Goal: Task Accomplishment & Management: Complete application form

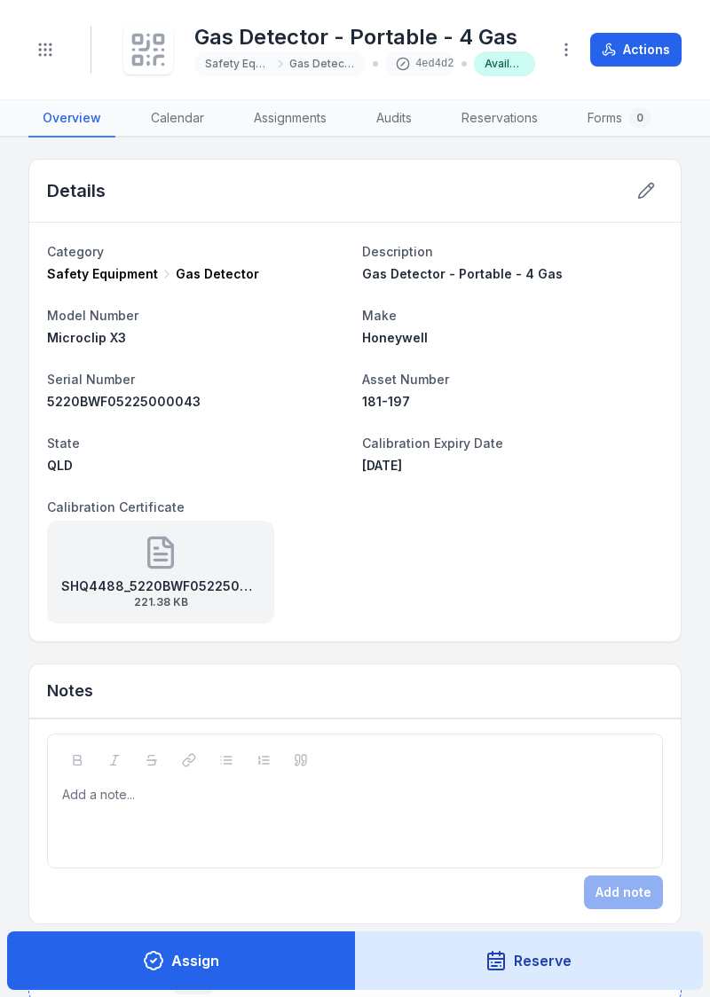
scroll to position [537, 0]
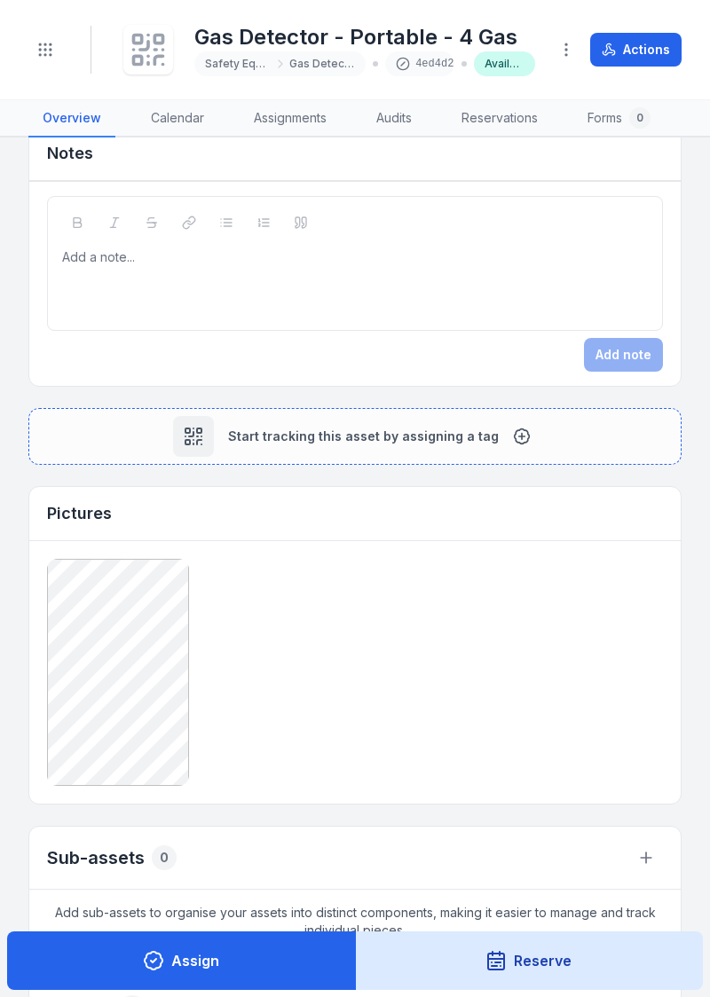
click at [154, 964] on icon at bounding box center [153, 960] width 21 height 21
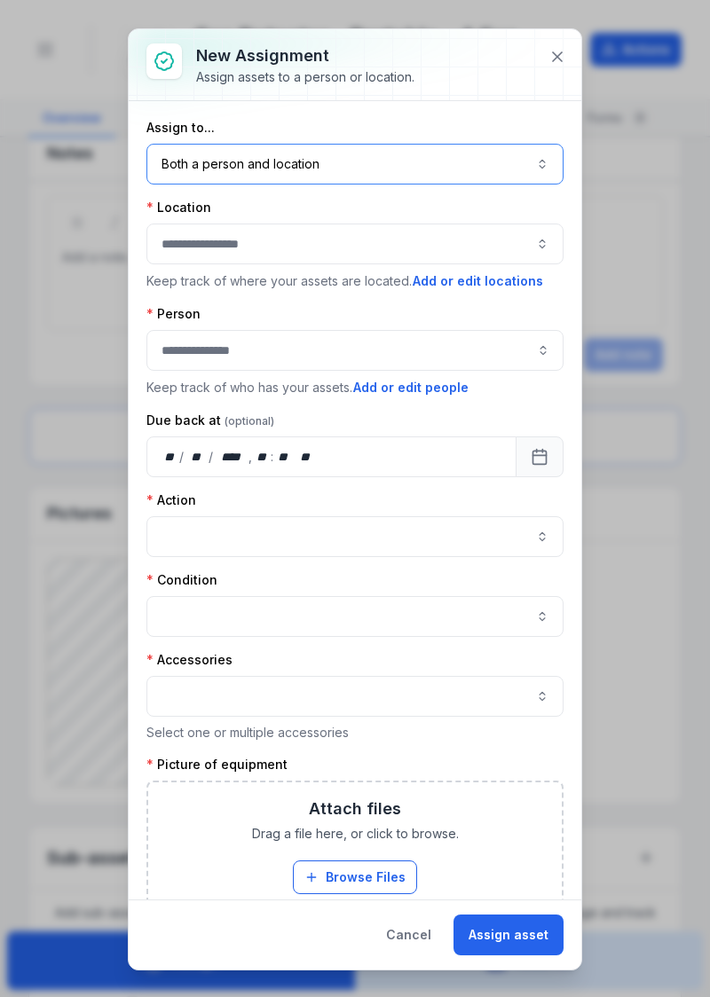
click at [488, 166] on button "Both a person and location ****" at bounding box center [354, 164] width 417 height 41
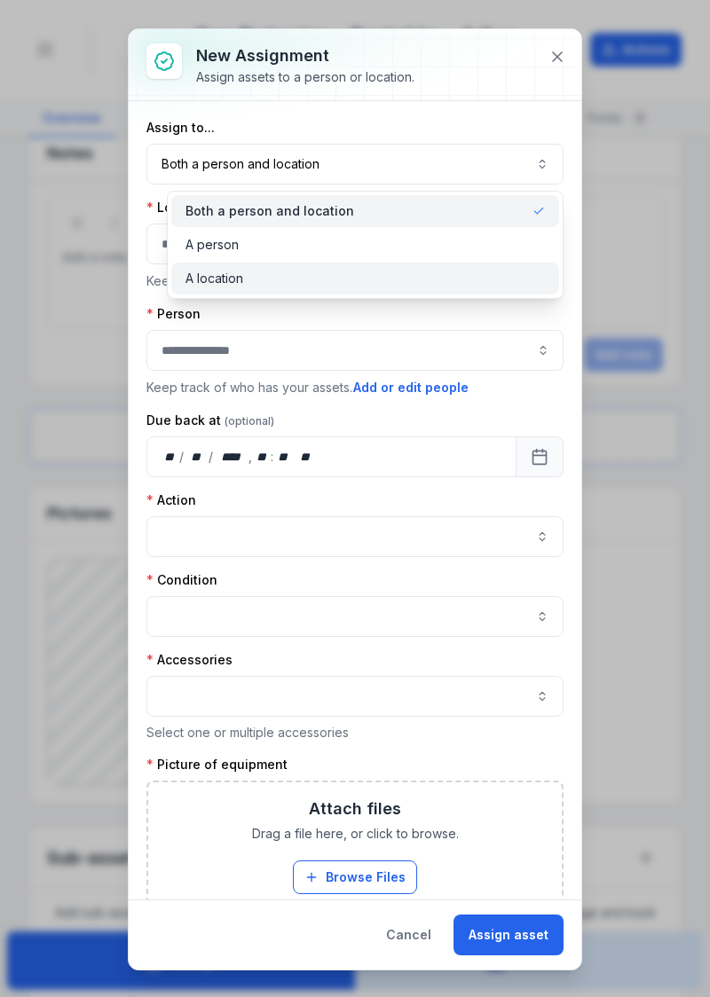
click at [374, 280] on div "A location" at bounding box center [364, 279] width 359 height 18
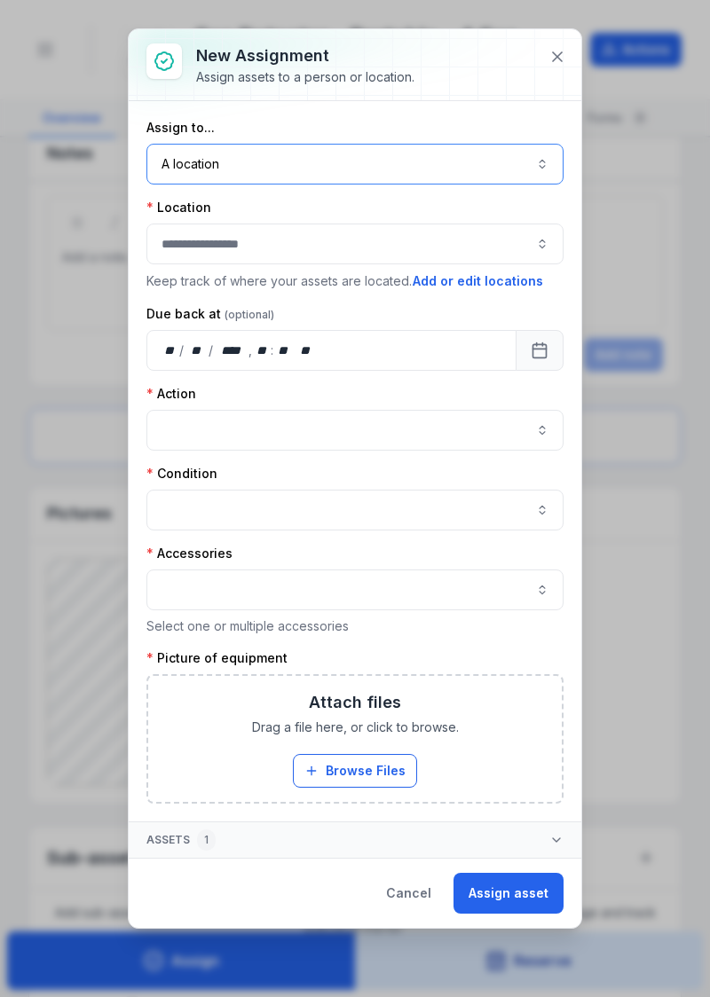
click at [429, 235] on button "button" at bounding box center [354, 244] width 417 height 41
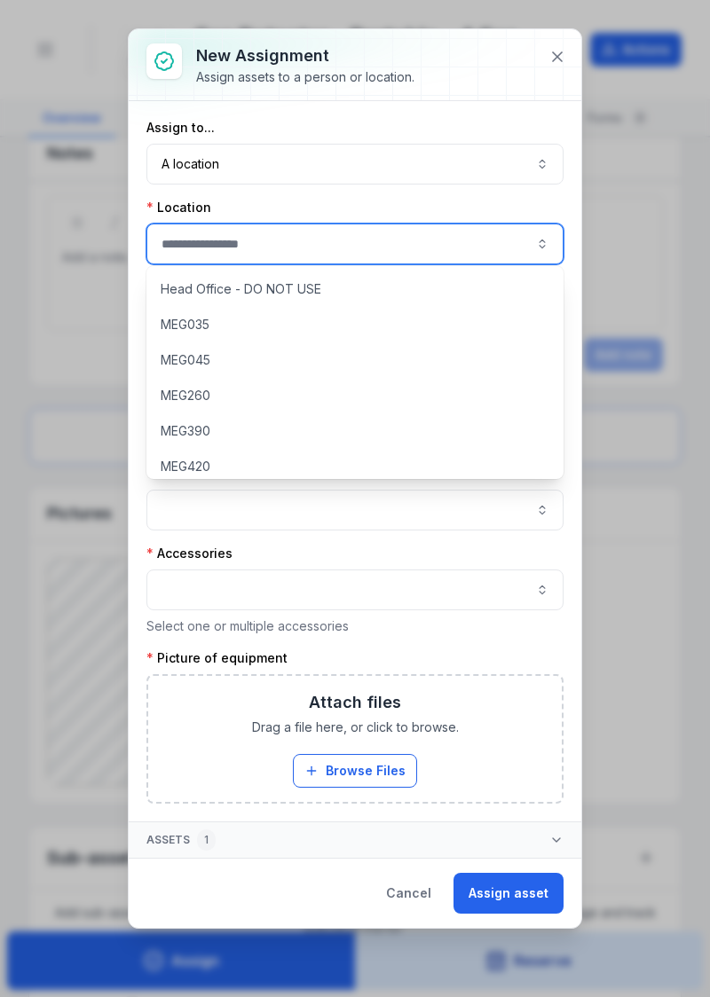
scroll to position [153, 0]
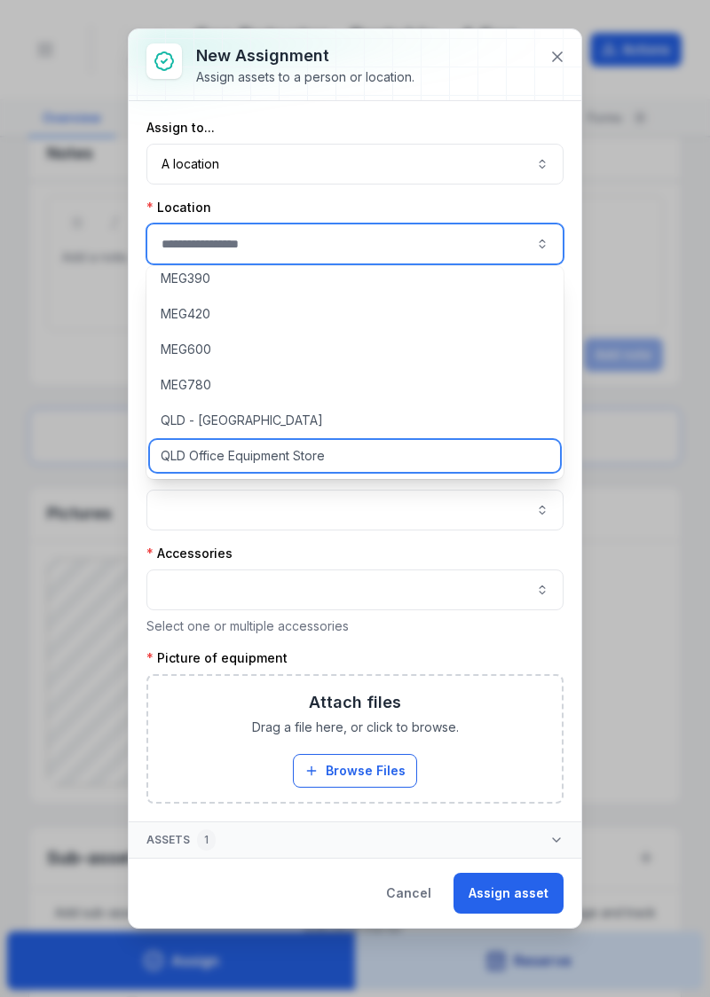
click at [298, 458] on span "QLD Office Equipment Store" at bounding box center [243, 456] width 164 height 18
type input "**********"
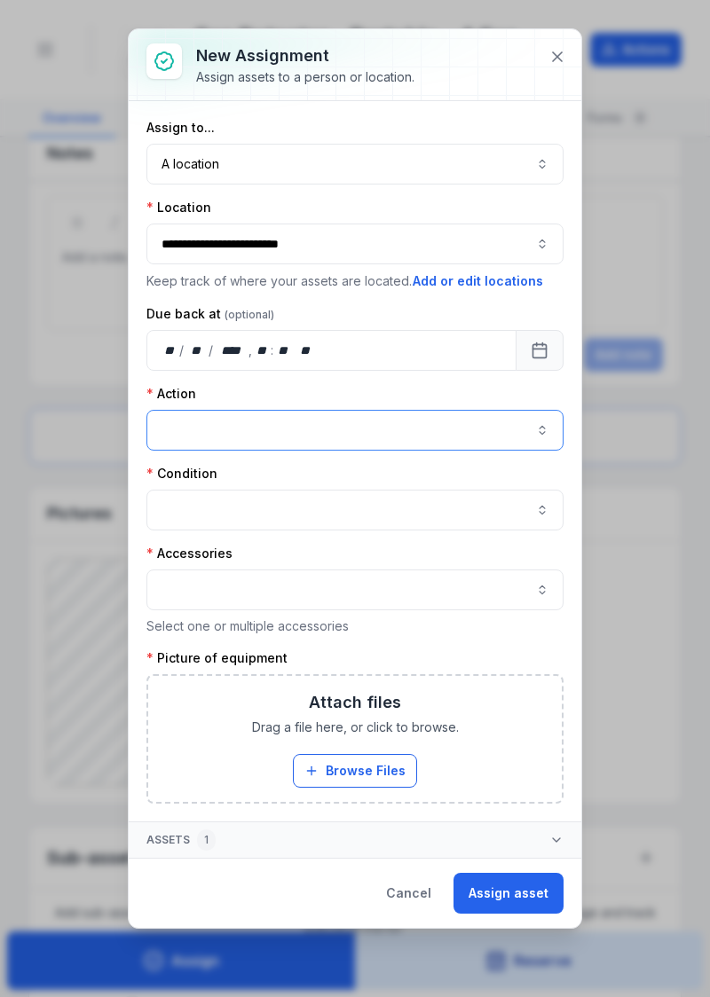
click at [405, 424] on button "button" at bounding box center [354, 430] width 417 height 41
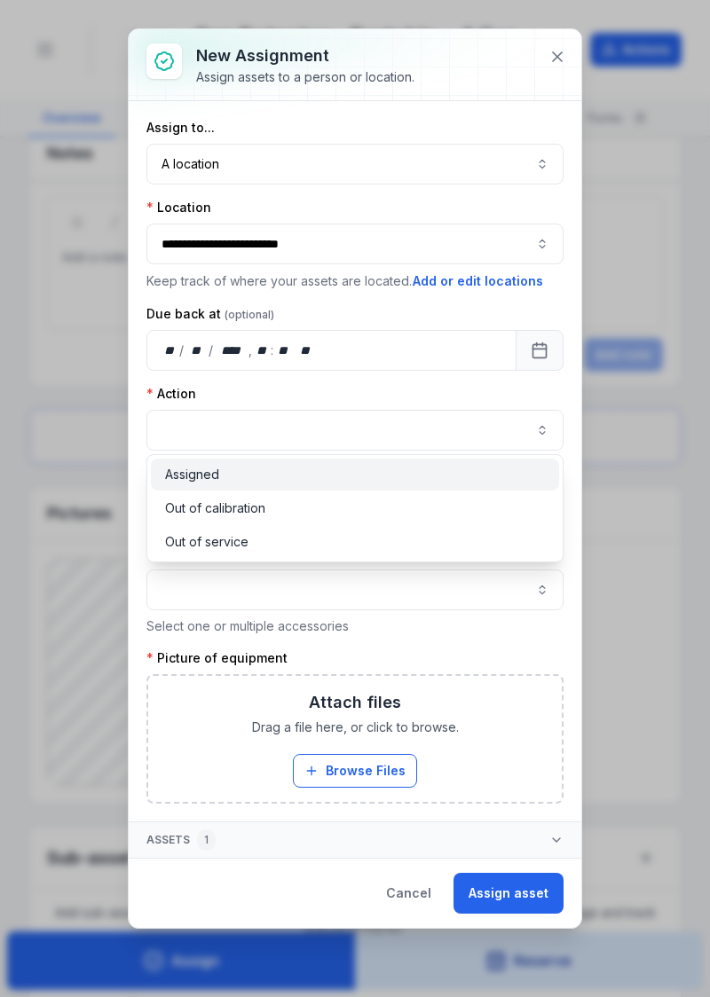
click at [344, 472] on div "Assigned" at bounding box center [355, 475] width 380 height 18
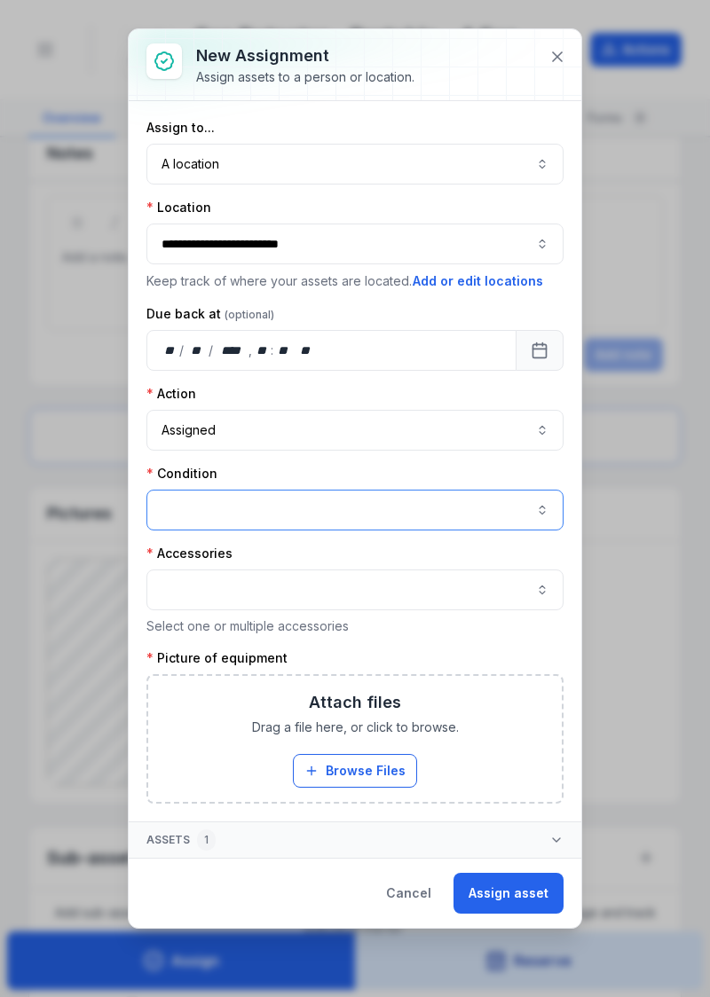
click at [365, 508] on button "button" at bounding box center [354, 510] width 417 height 41
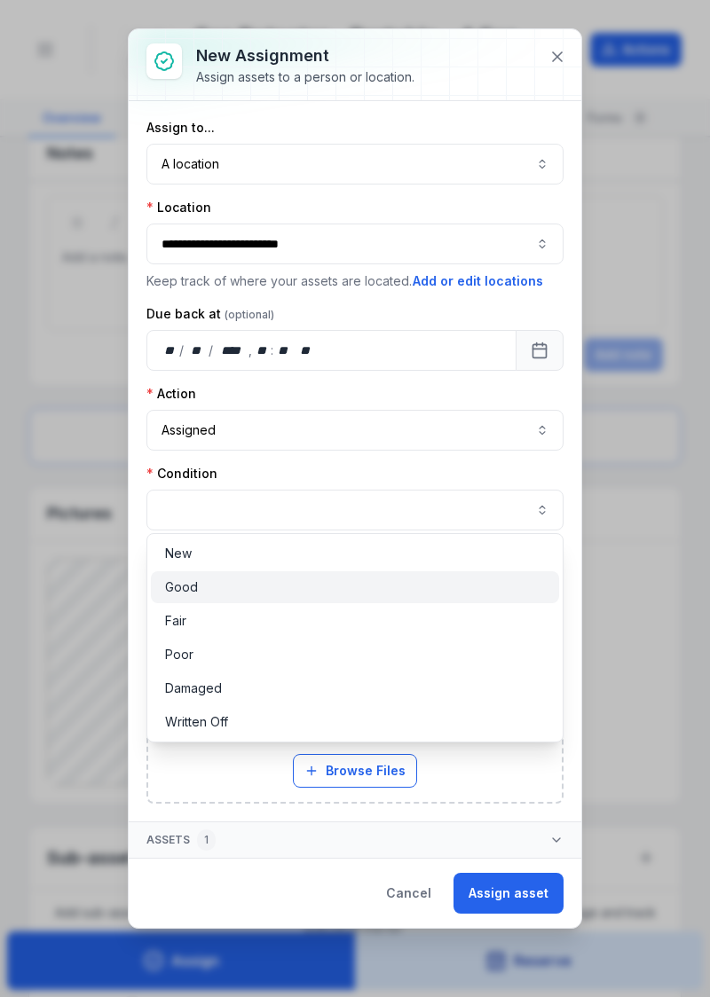
click at [222, 589] on div "Good" at bounding box center [355, 587] width 380 height 18
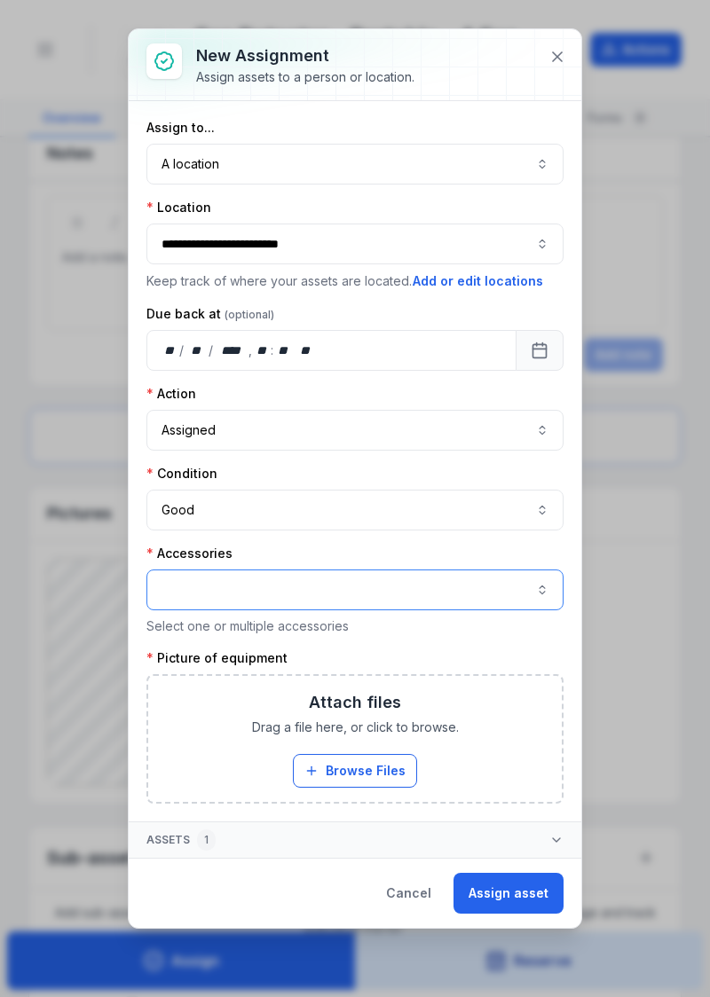
click at [174, 578] on button "button" at bounding box center [354, 589] width 417 height 41
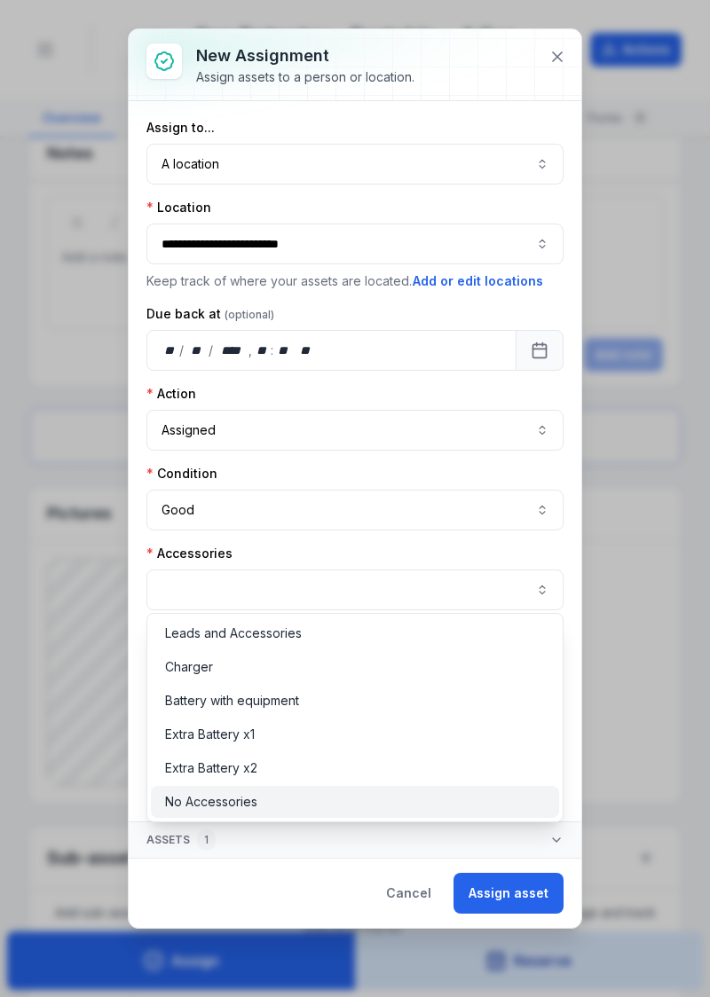
click at [224, 812] on div "No Accessories" at bounding box center [355, 802] width 409 height 32
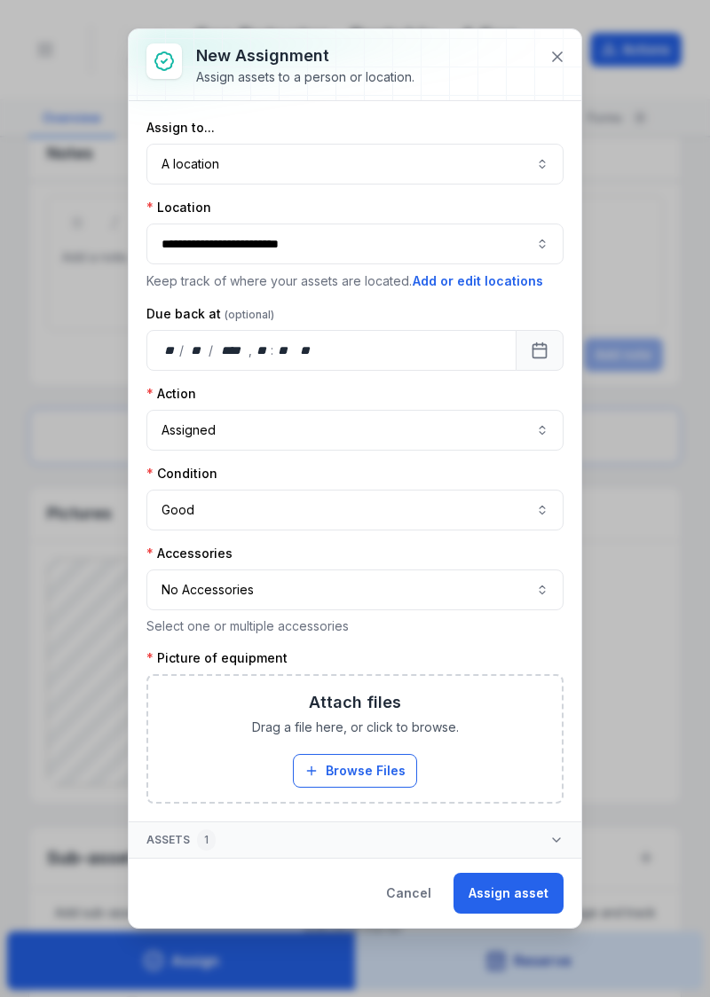
click at [360, 765] on button "Browse Files" at bounding box center [355, 771] width 124 height 34
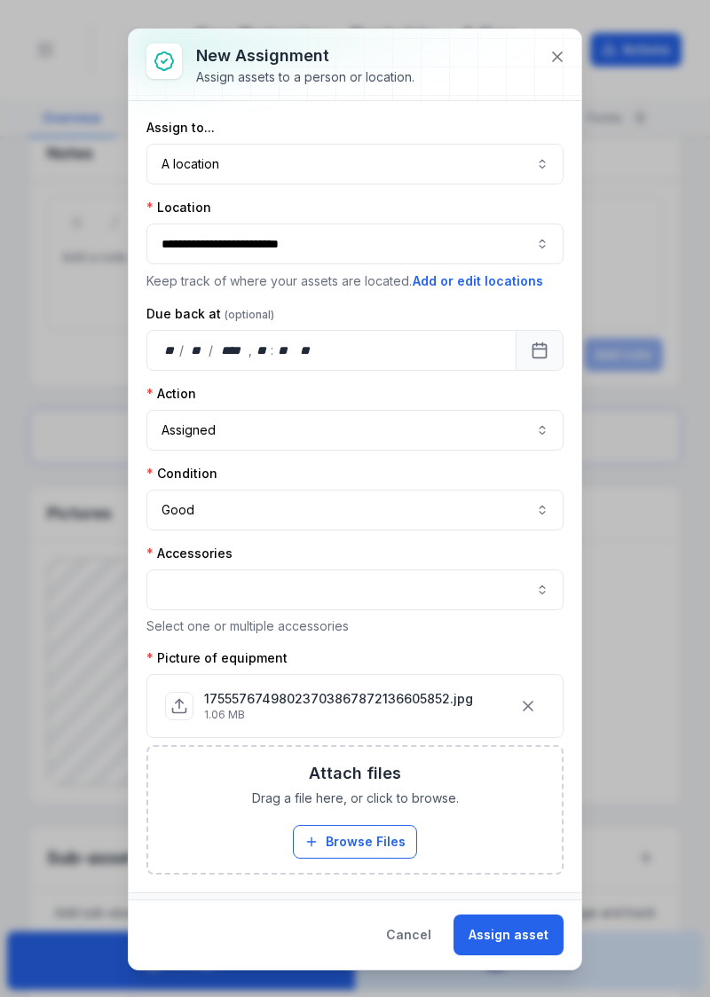
scroll to position [21, 0]
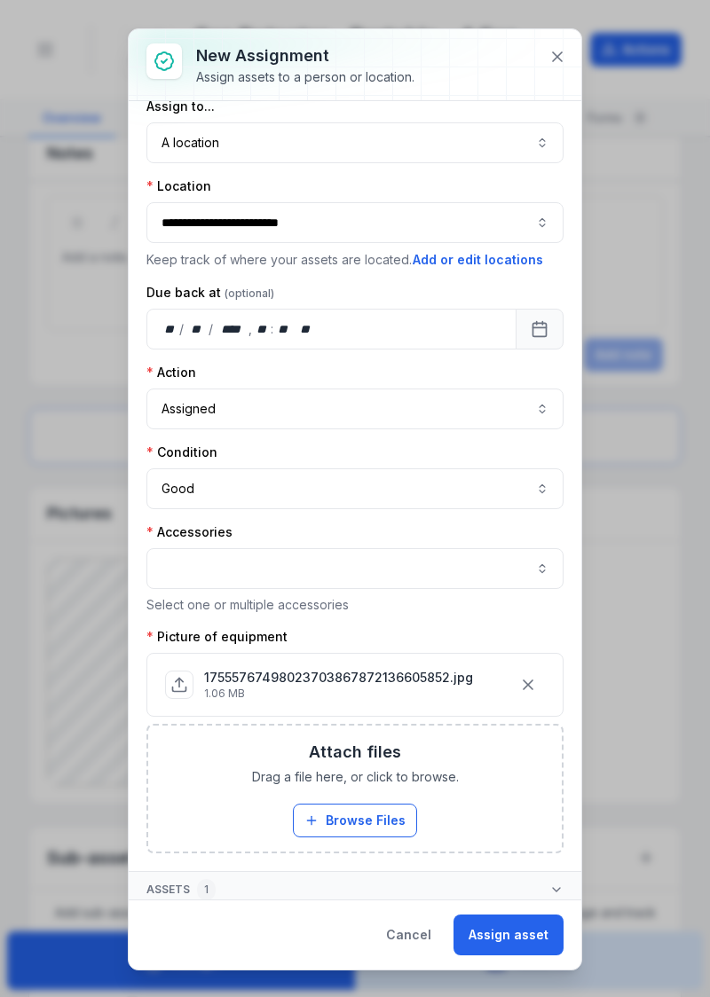
click at [511, 940] on button "Assign asset" at bounding box center [508, 934] width 110 height 41
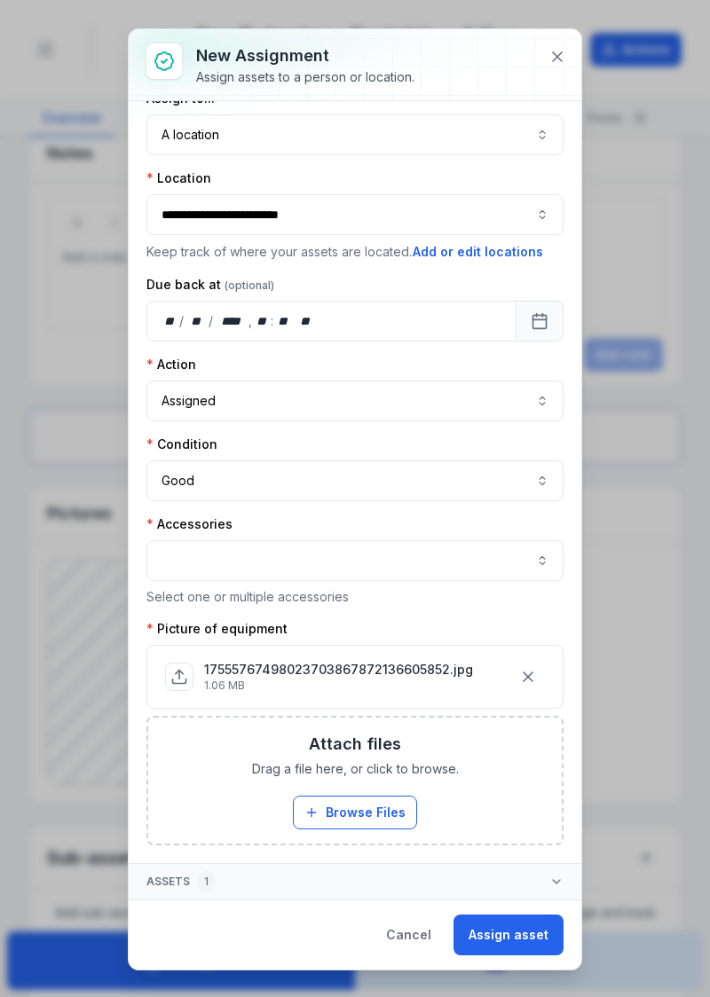
scroll to position [46, 0]
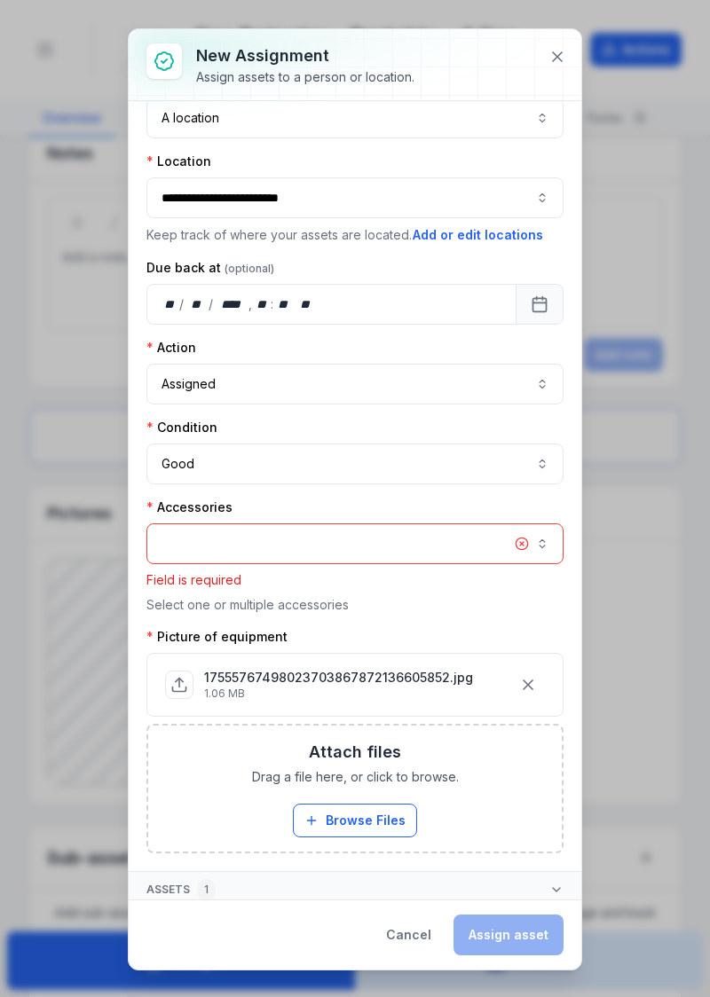
click at [412, 541] on button "button" at bounding box center [354, 543] width 417 height 41
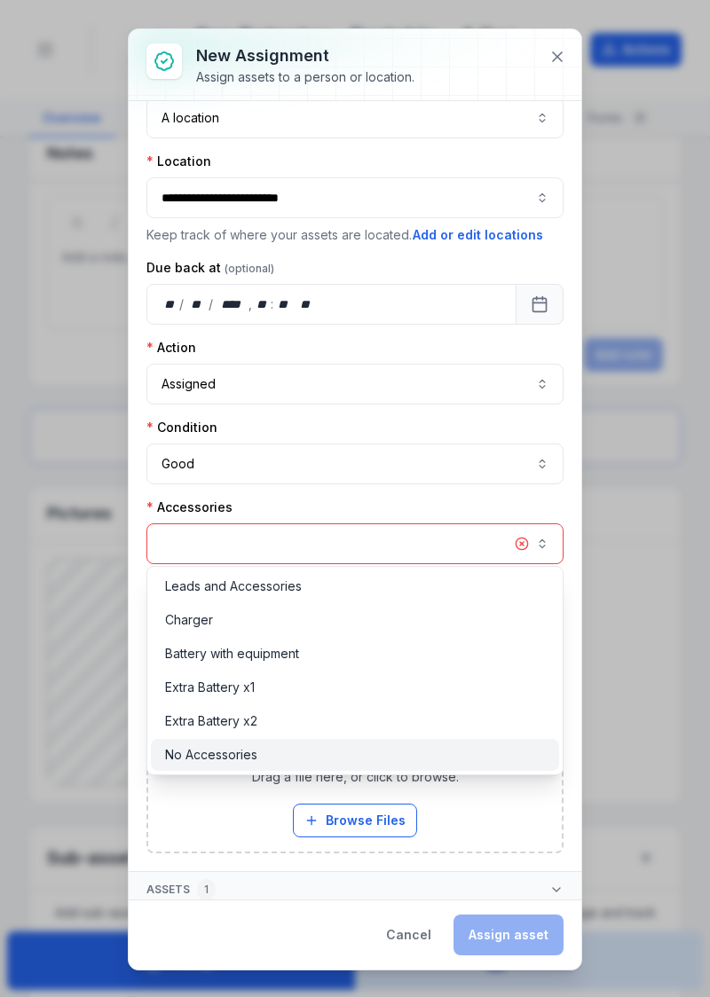
click at [271, 759] on div "No Accessories" at bounding box center [355, 755] width 380 height 18
click at [284, 752] on div "No Accessories" at bounding box center [355, 755] width 380 height 18
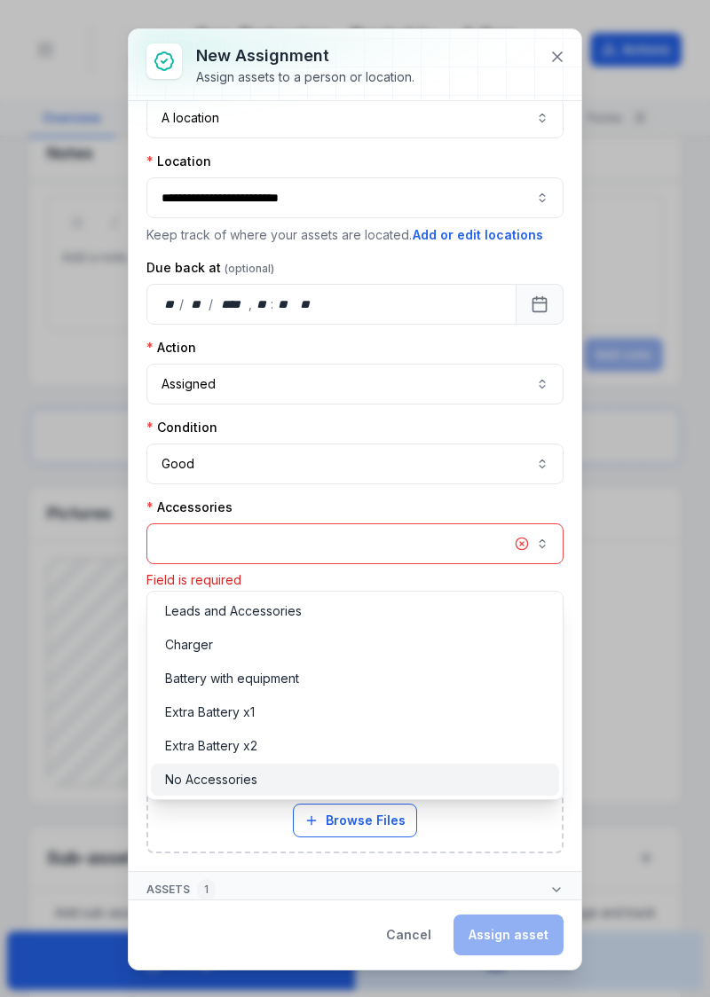
click at [286, 771] on div "No Accessories" at bounding box center [355, 780] width 380 height 18
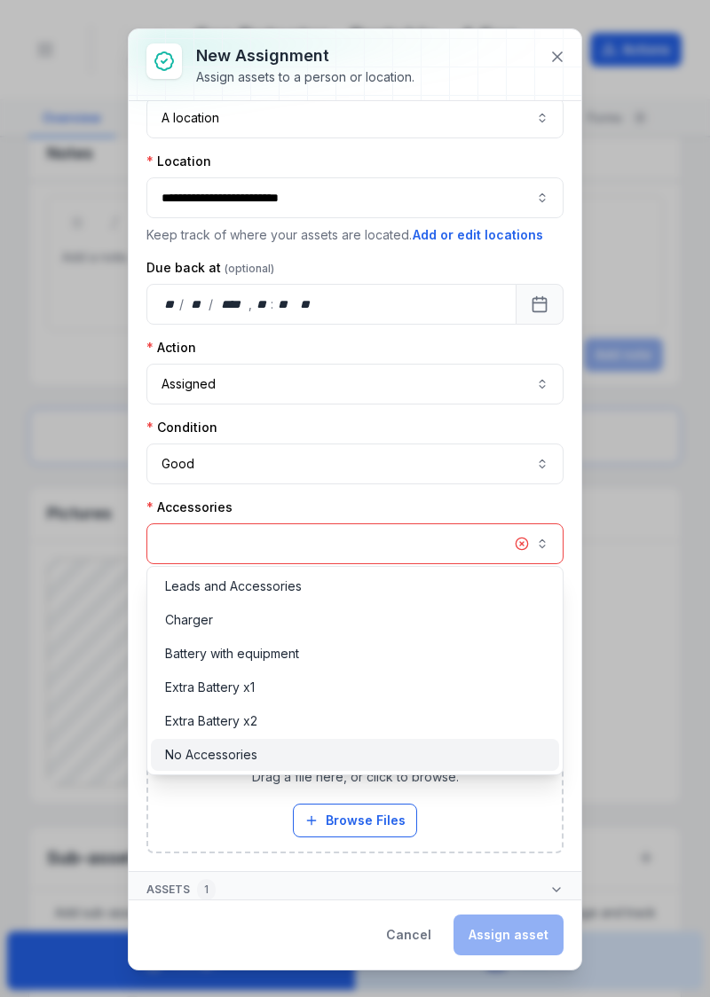
click at [310, 742] on div "No Accessories" at bounding box center [355, 755] width 409 height 32
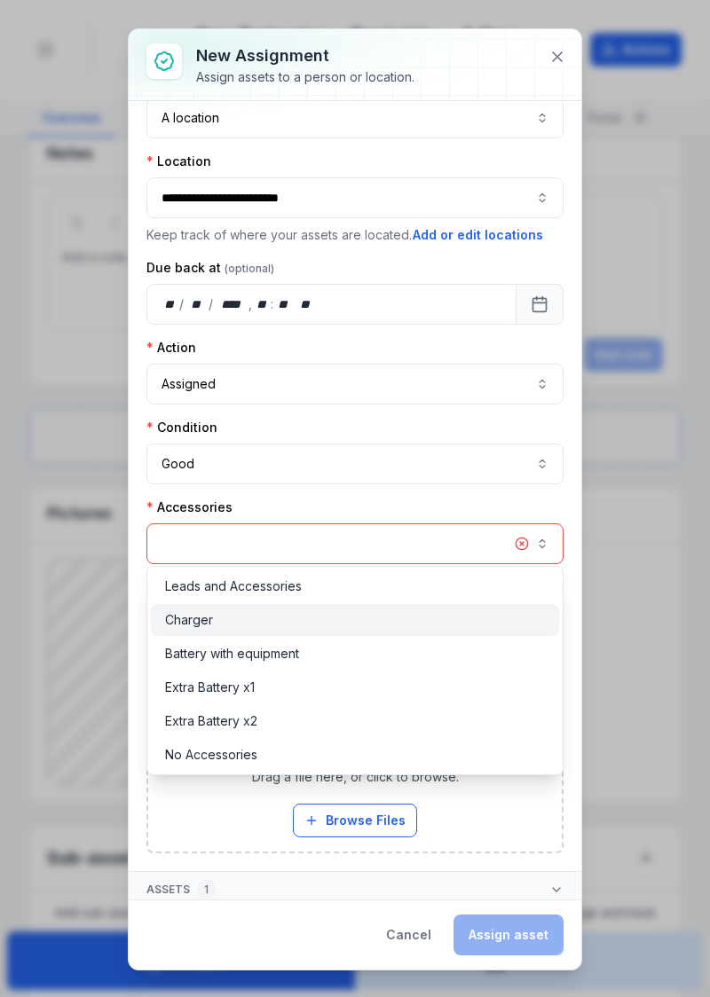
click at [340, 608] on div "Charger" at bounding box center [355, 620] width 409 height 32
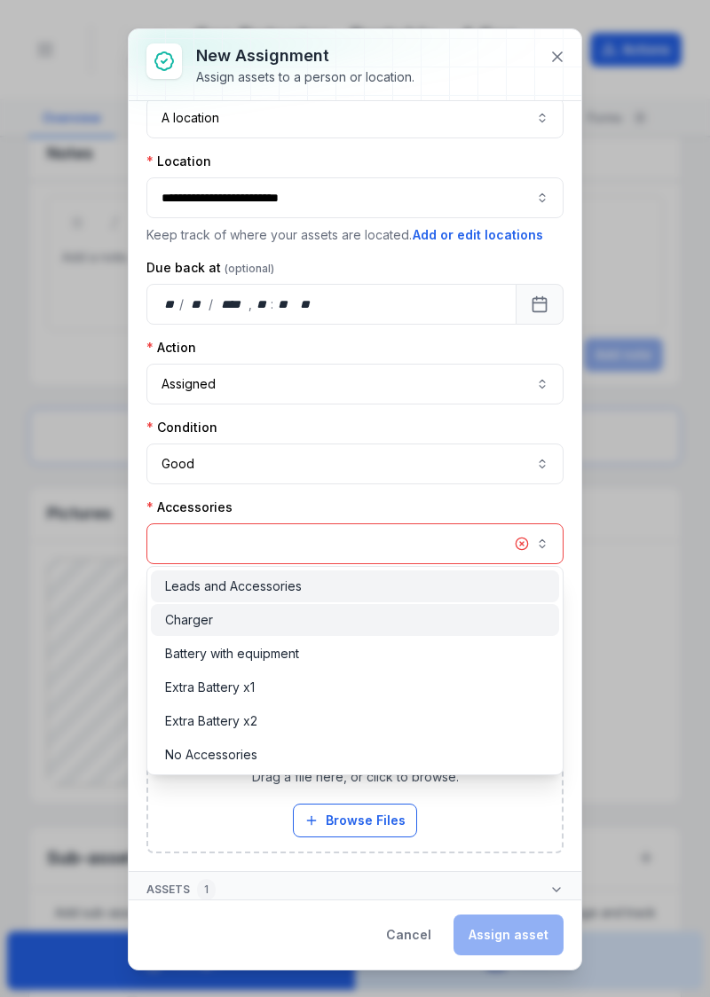
click at [365, 591] on div "Leads and Accessories" at bounding box center [355, 586] width 380 height 18
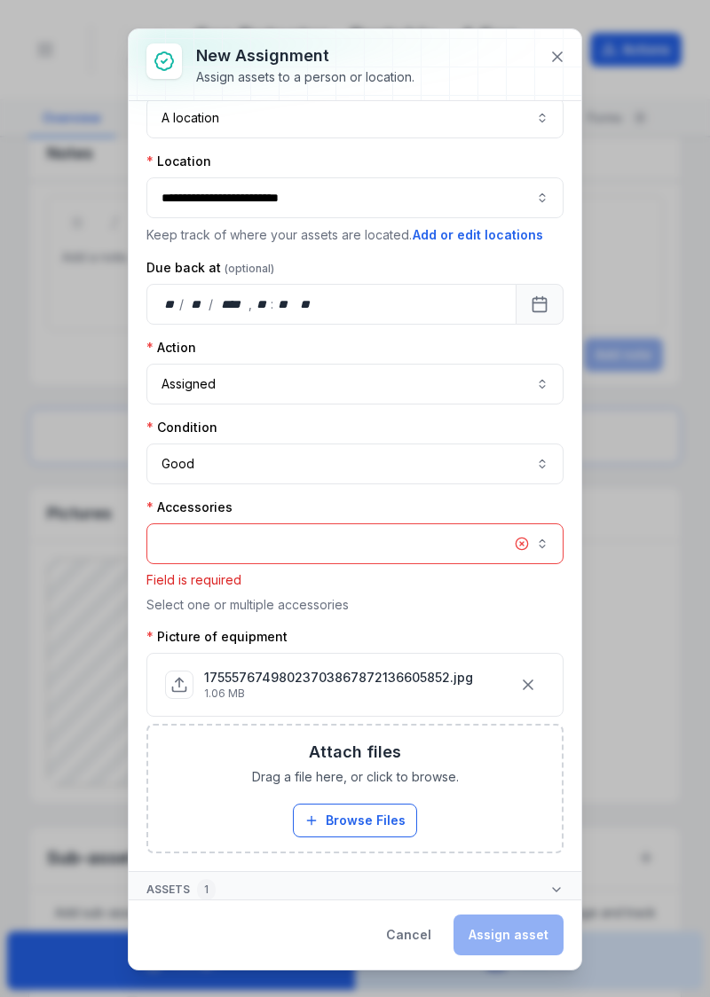
click at [548, 62] on button at bounding box center [557, 57] width 34 height 34
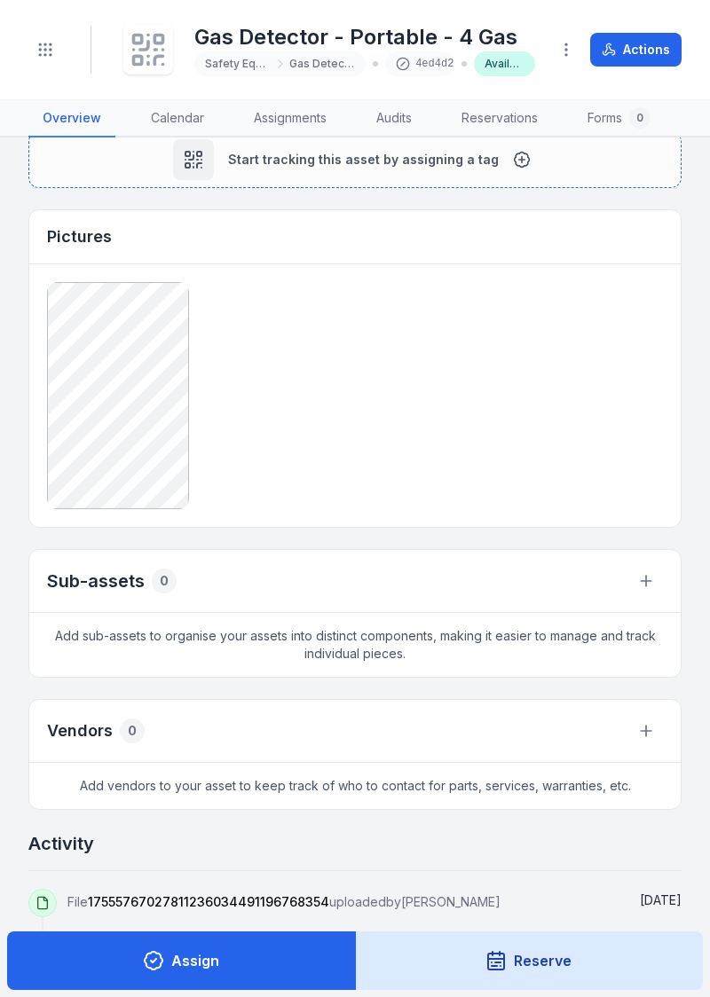
scroll to position [847, 0]
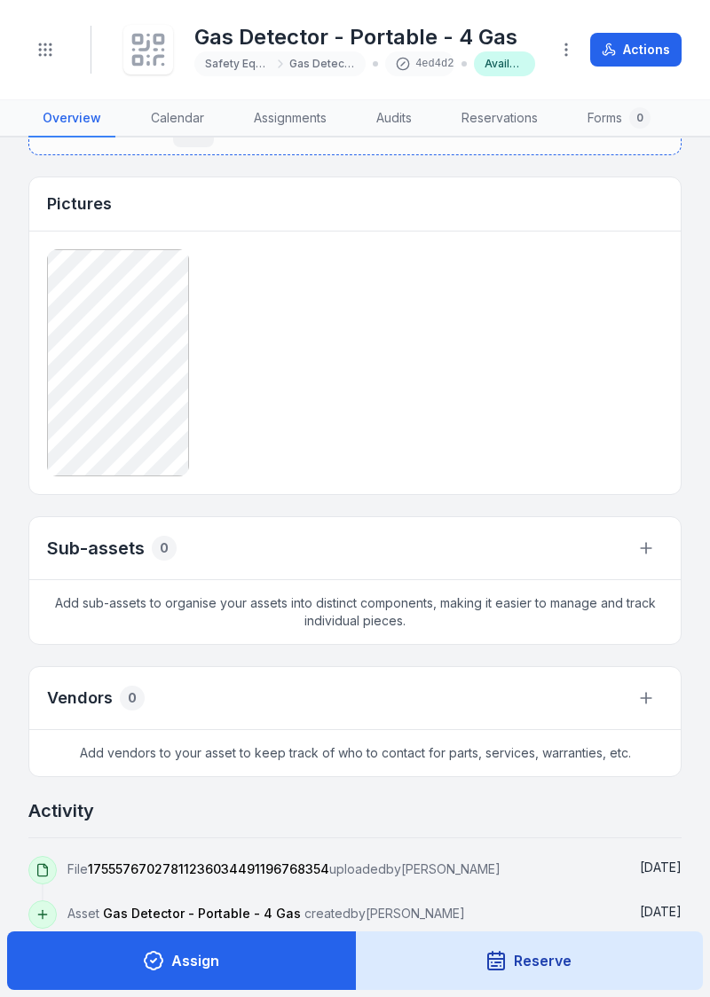
click at [247, 963] on button "Assign" at bounding box center [181, 960] width 349 height 59
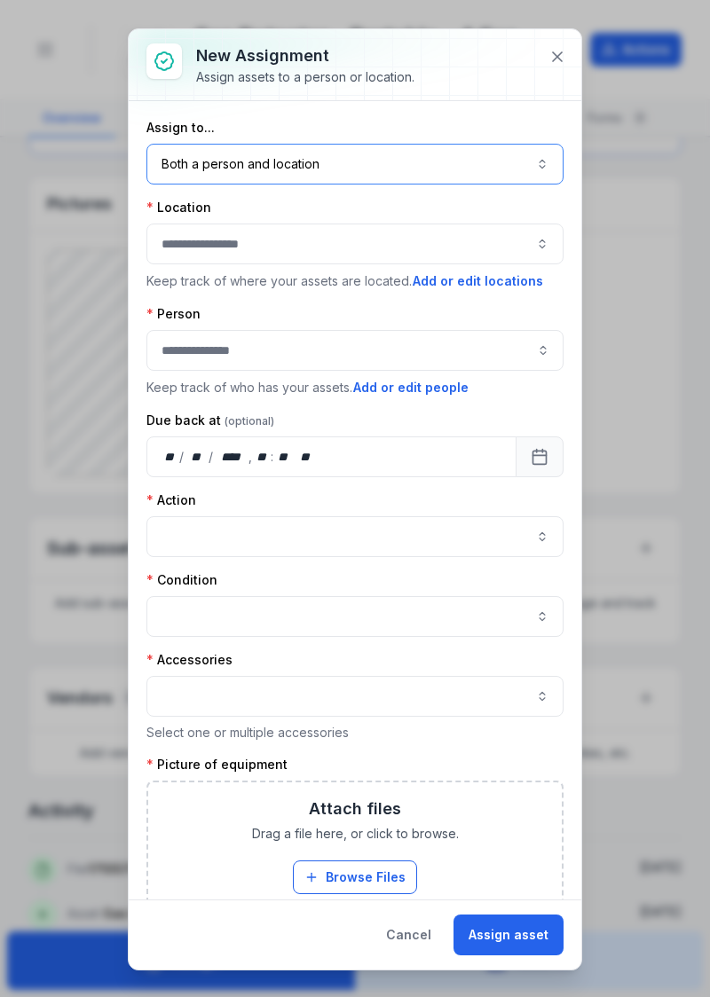
click at [504, 165] on button "Both a person and location ****" at bounding box center [354, 164] width 417 height 41
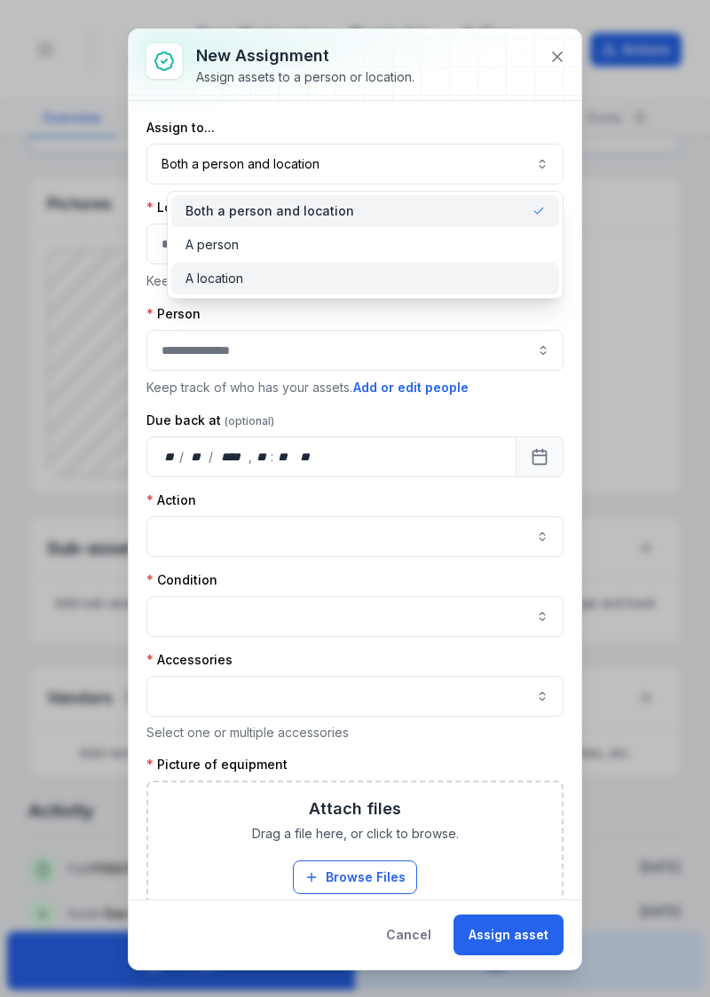
click at [378, 264] on div "A location" at bounding box center [365, 279] width 388 height 32
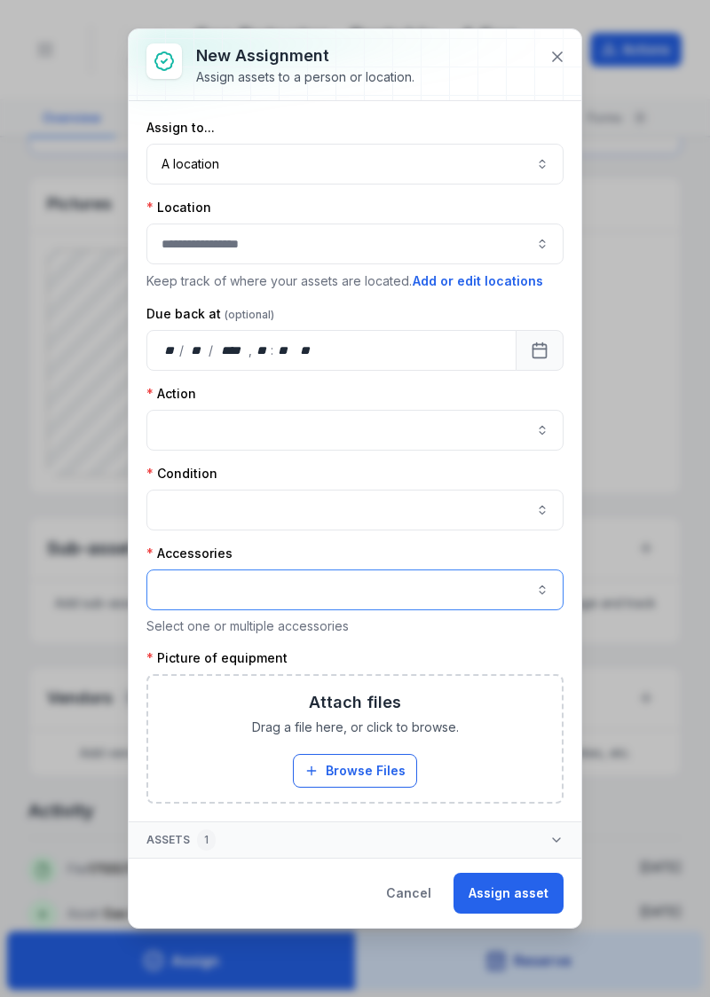
click at [450, 587] on button "button" at bounding box center [354, 589] width 417 height 41
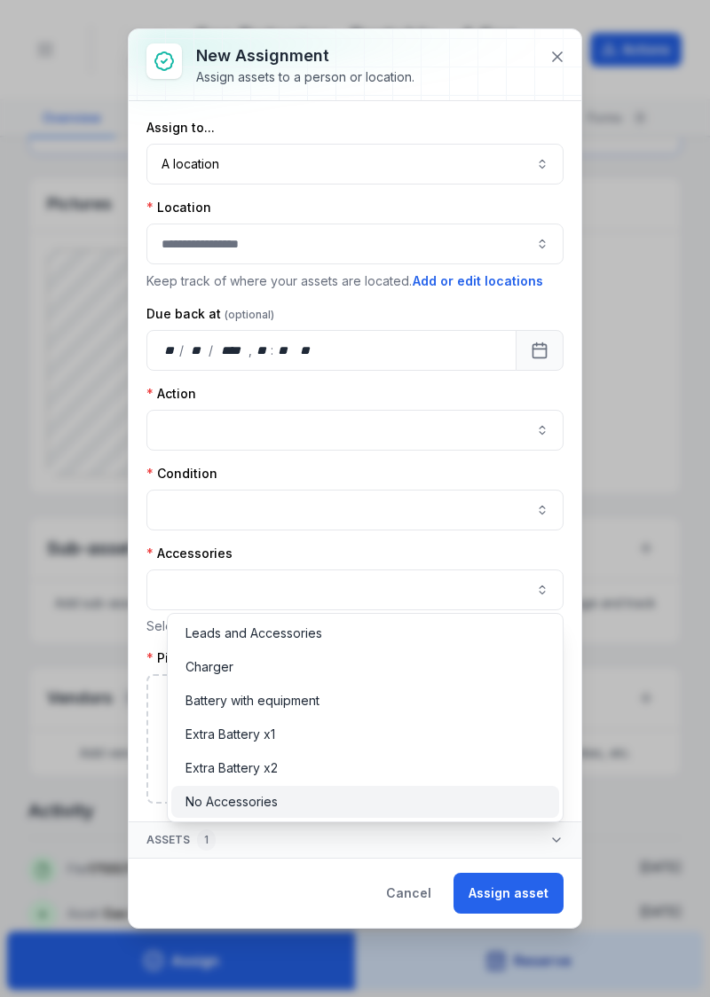
click at [278, 803] on div "No Accessories" at bounding box center [364, 802] width 359 height 18
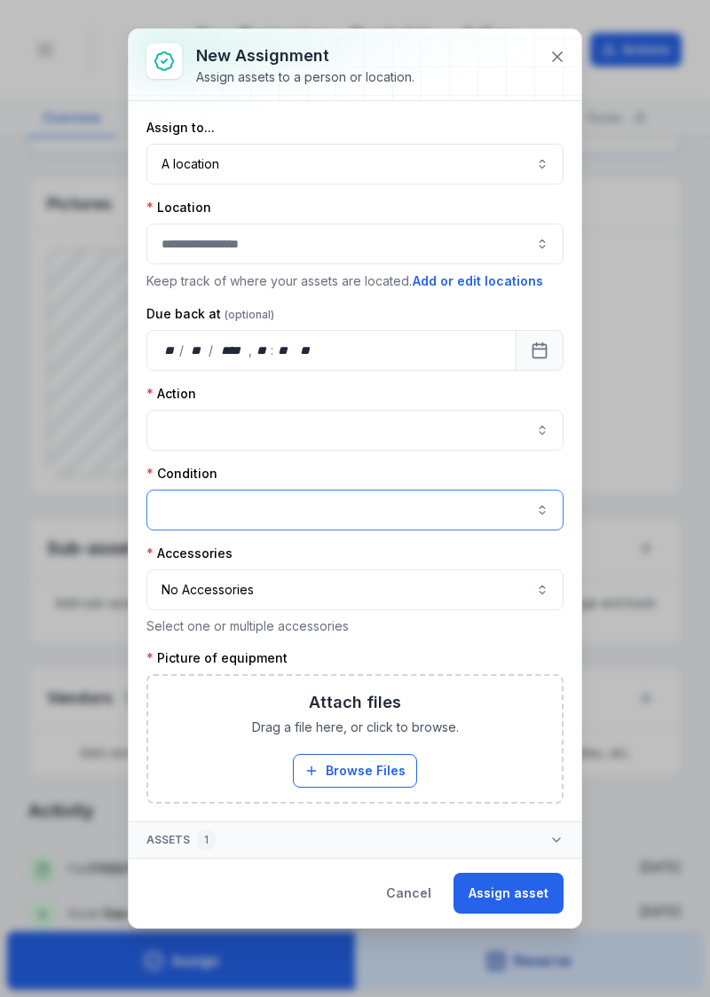
click at [477, 514] on button "button" at bounding box center [354, 510] width 417 height 41
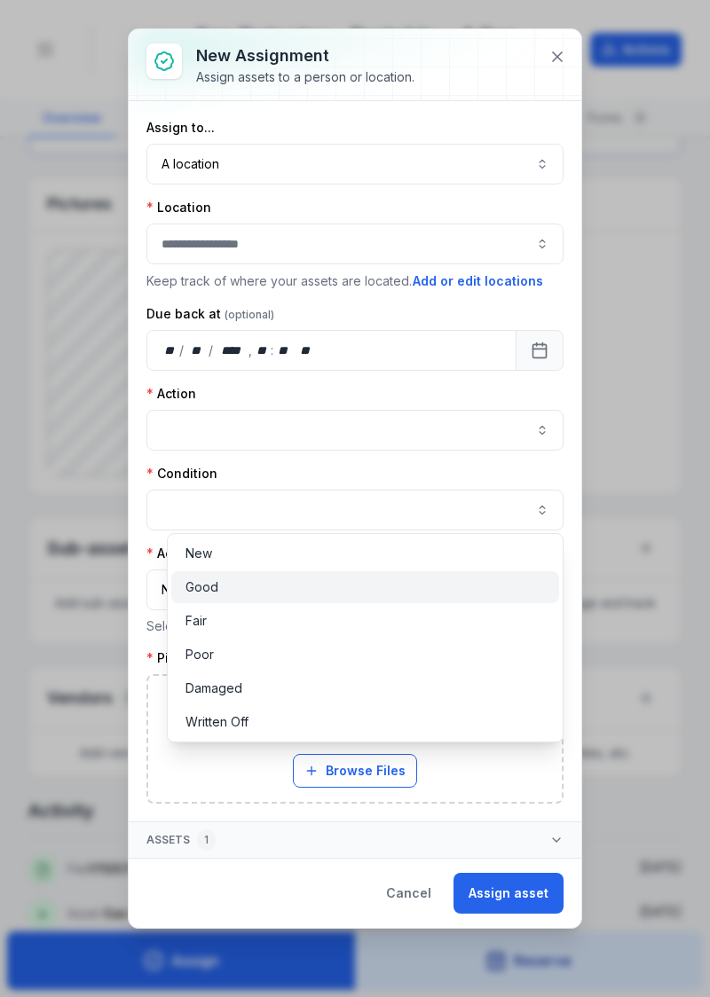
click at [294, 589] on div "Good" at bounding box center [364, 587] width 359 height 18
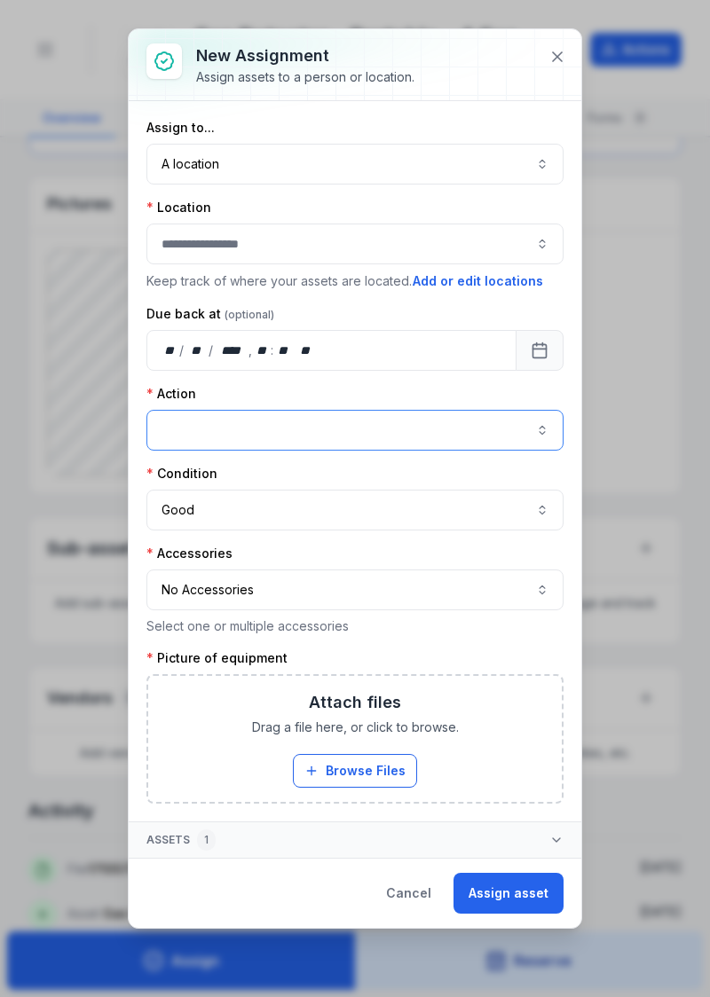
click at [420, 427] on button "button" at bounding box center [354, 430] width 417 height 41
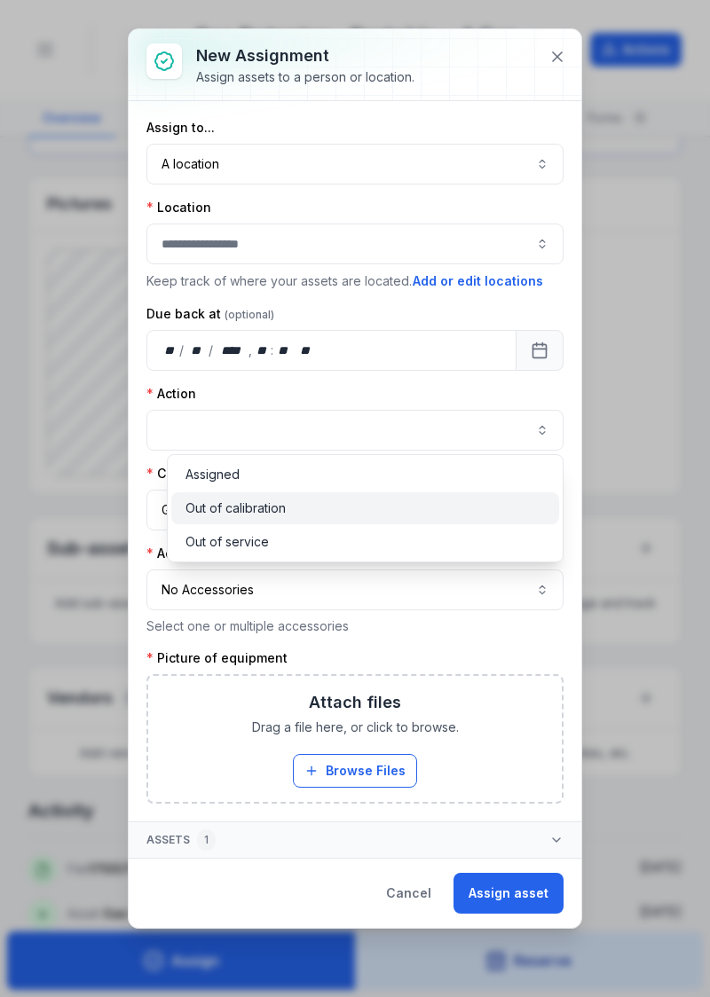
click at [300, 493] on div "Out of calibration" at bounding box center [365, 508] width 388 height 32
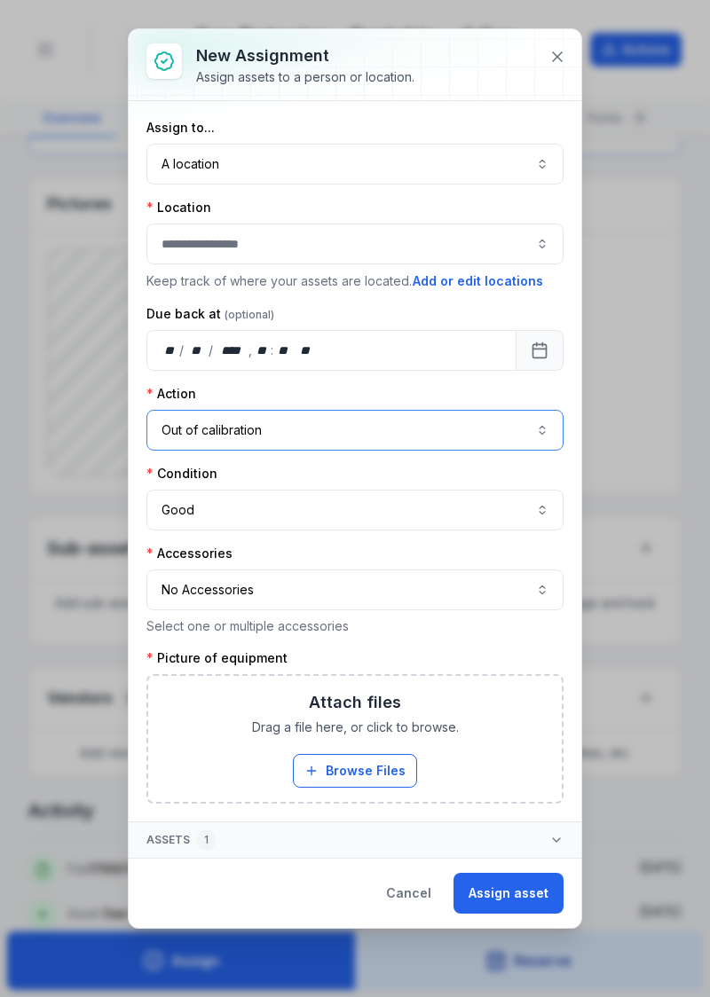
click at [357, 438] on button "**********" at bounding box center [354, 430] width 417 height 41
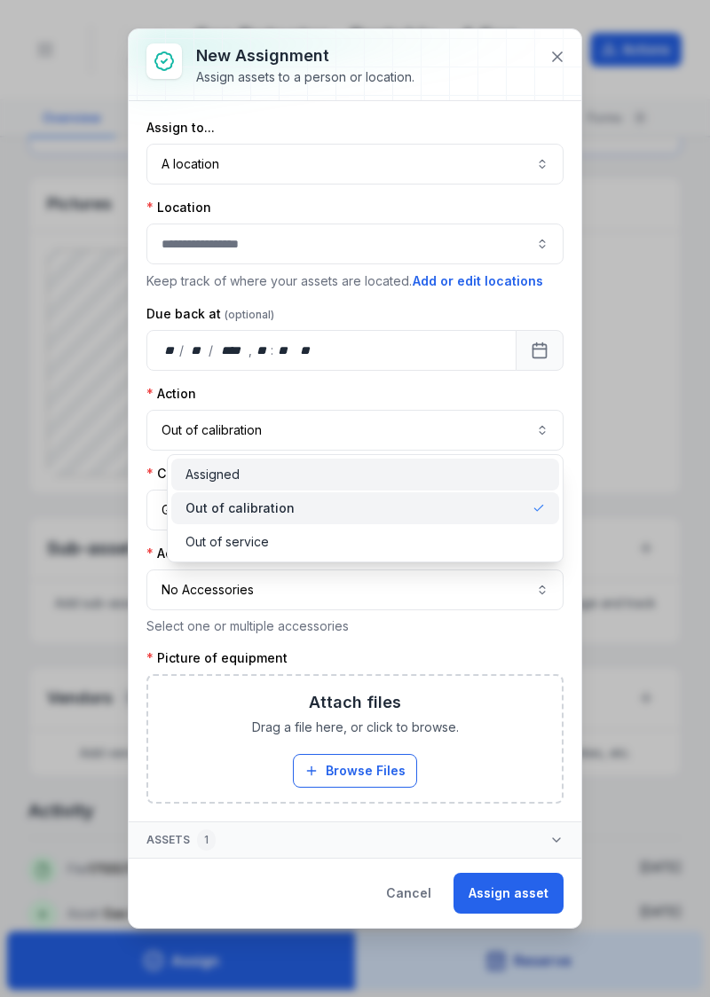
click at [297, 471] on div "Assigned" at bounding box center [364, 475] width 359 height 18
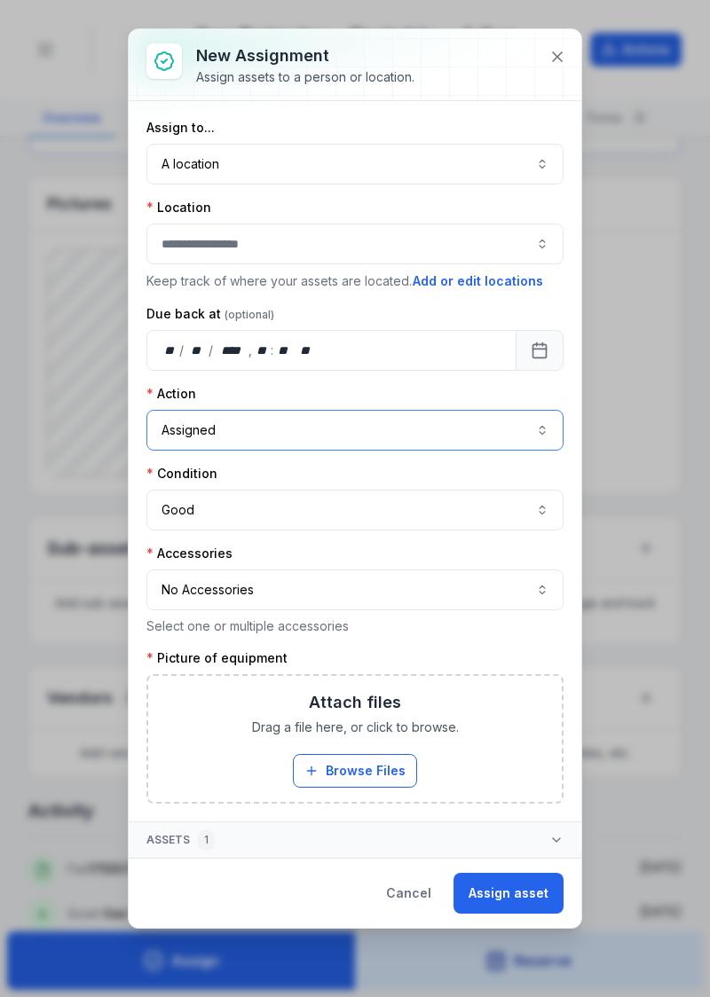
click at [423, 255] on button "button" at bounding box center [354, 244] width 417 height 41
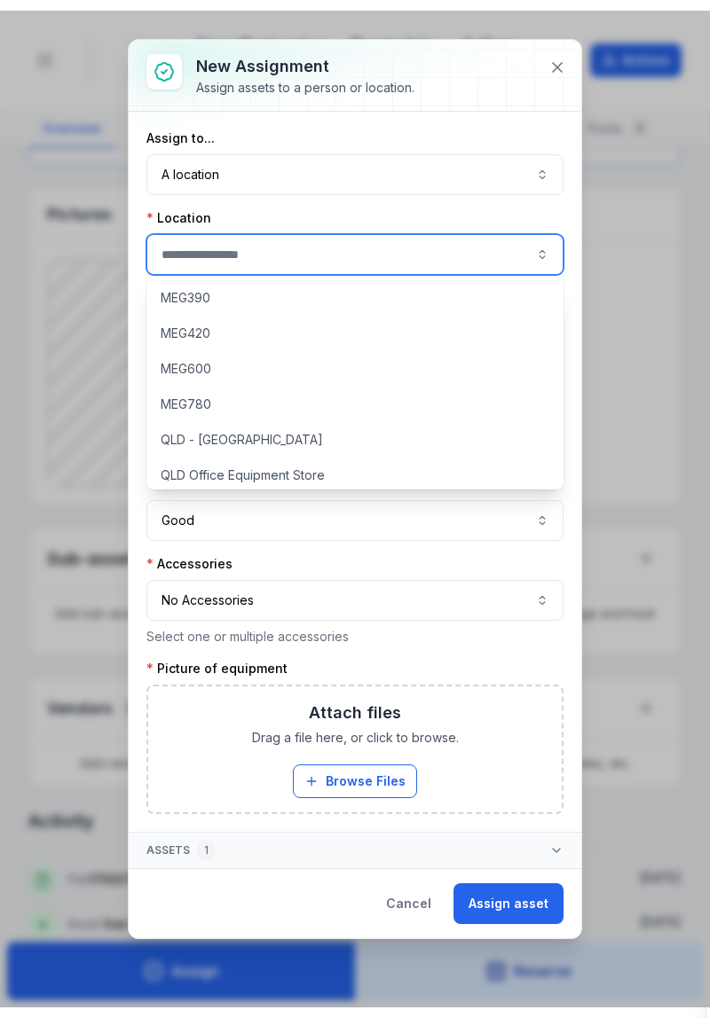
scroll to position [153, 0]
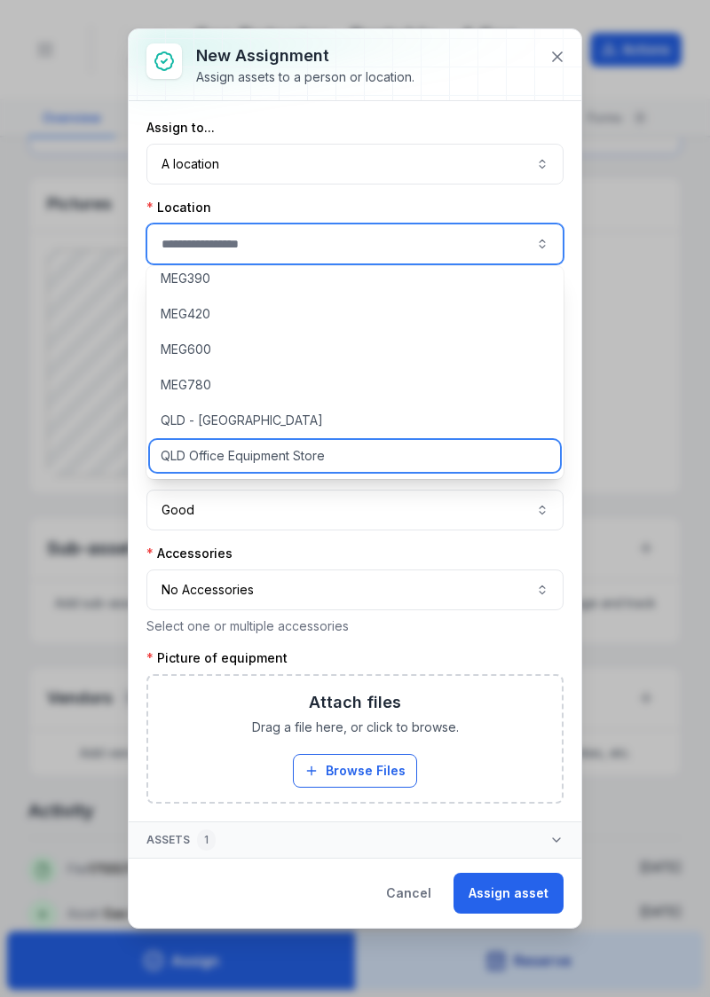
click at [301, 460] on span "QLD Office Equipment Store" at bounding box center [243, 456] width 164 height 18
type input "**********"
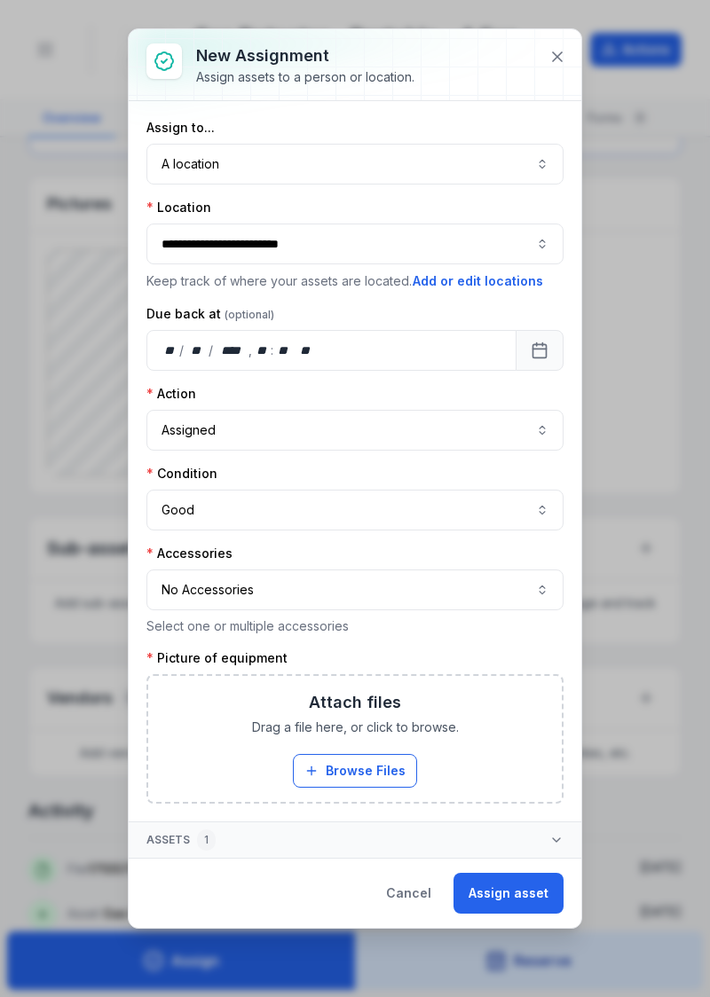
click at [380, 771] on button "Browse Files" at bounding box center [355, 771] width 124 height 34
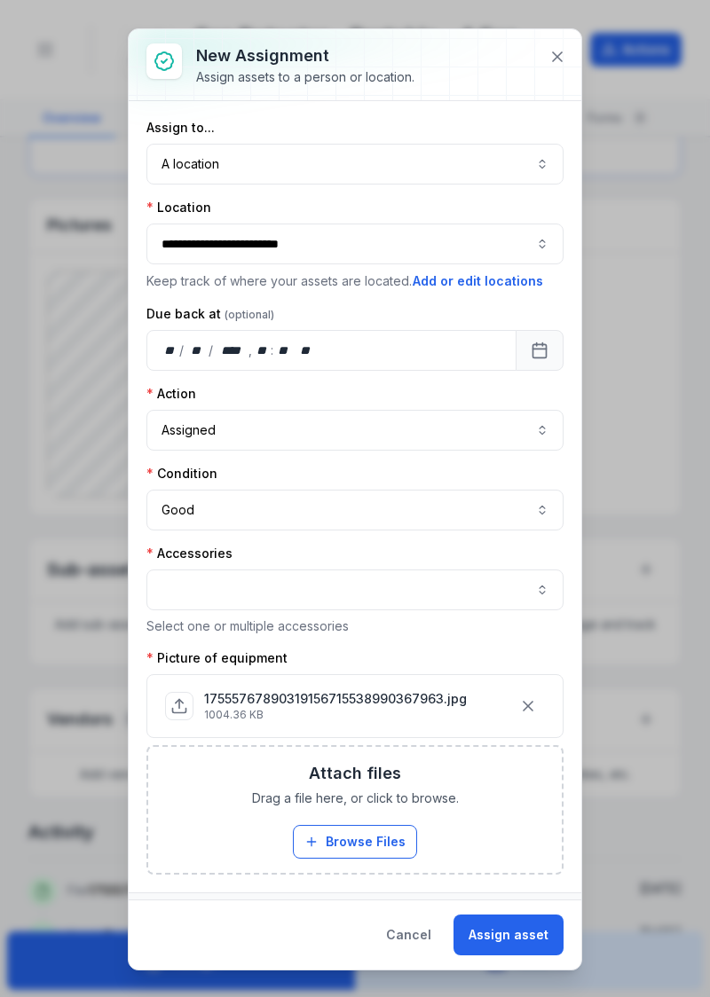
scroll to position [847, 0]
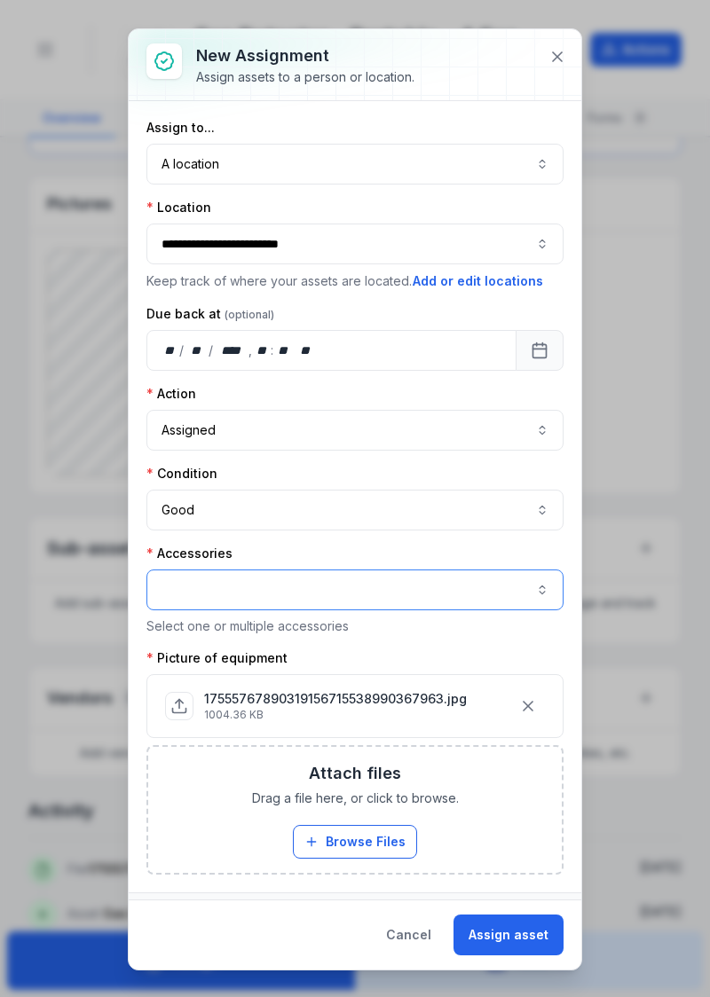
click at [537, 601] on button "button" at bounding box center [354, 589] width 417 height 41
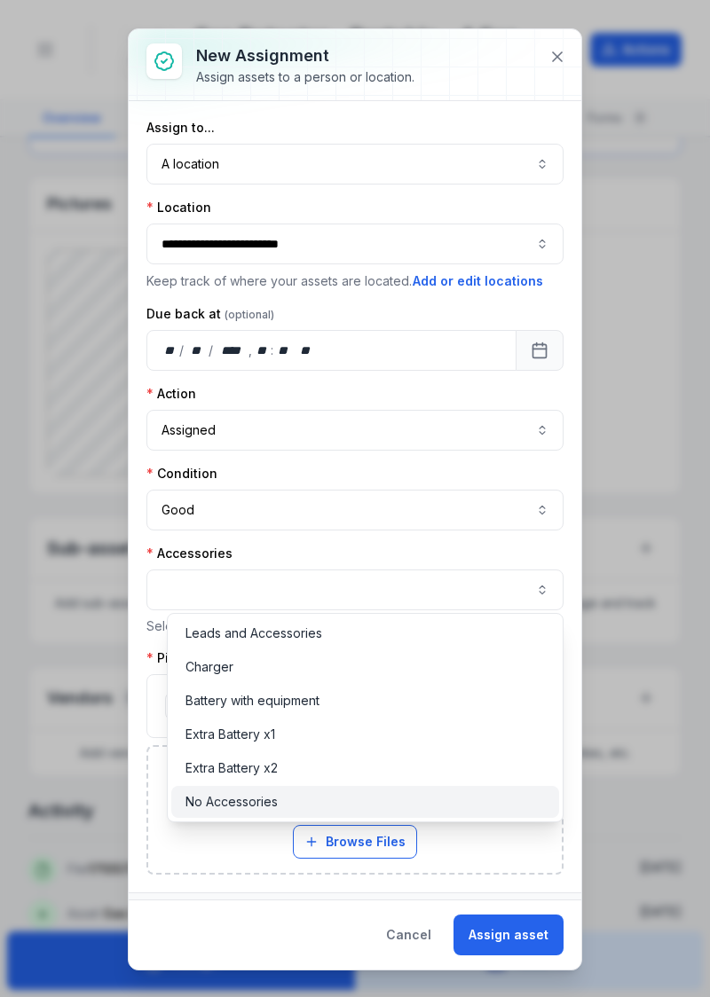
click at [208, 805] on span "No Accessories" at bounding box center [231, 802] width 92 height 18
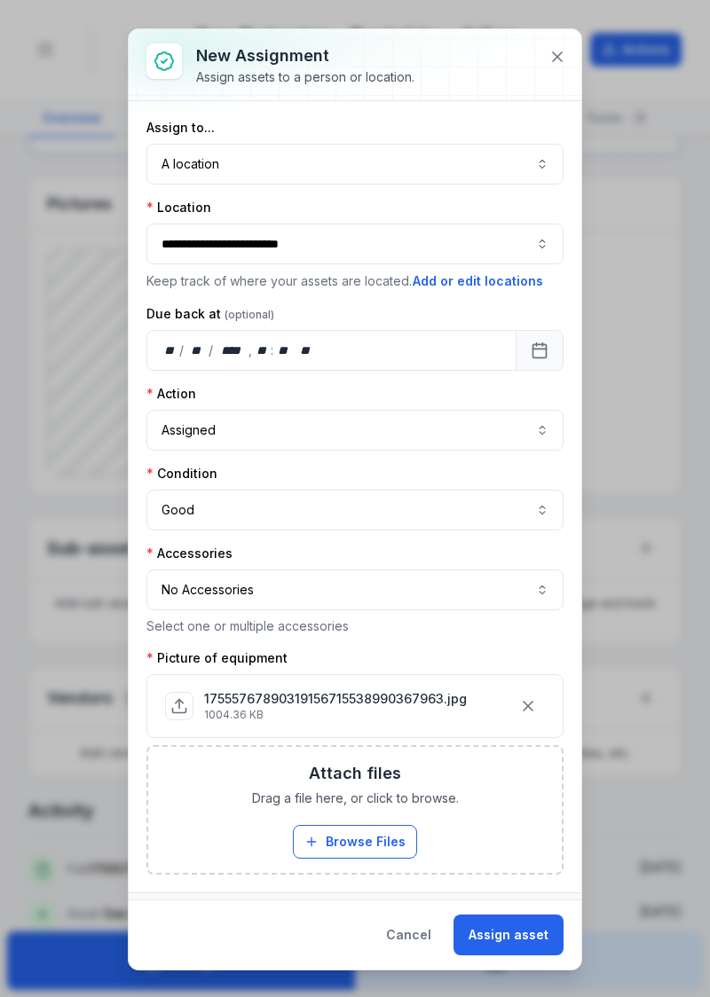
click at [523, 954] on button "Assign asset" at bounding box center [508, 934] width 110 height 41
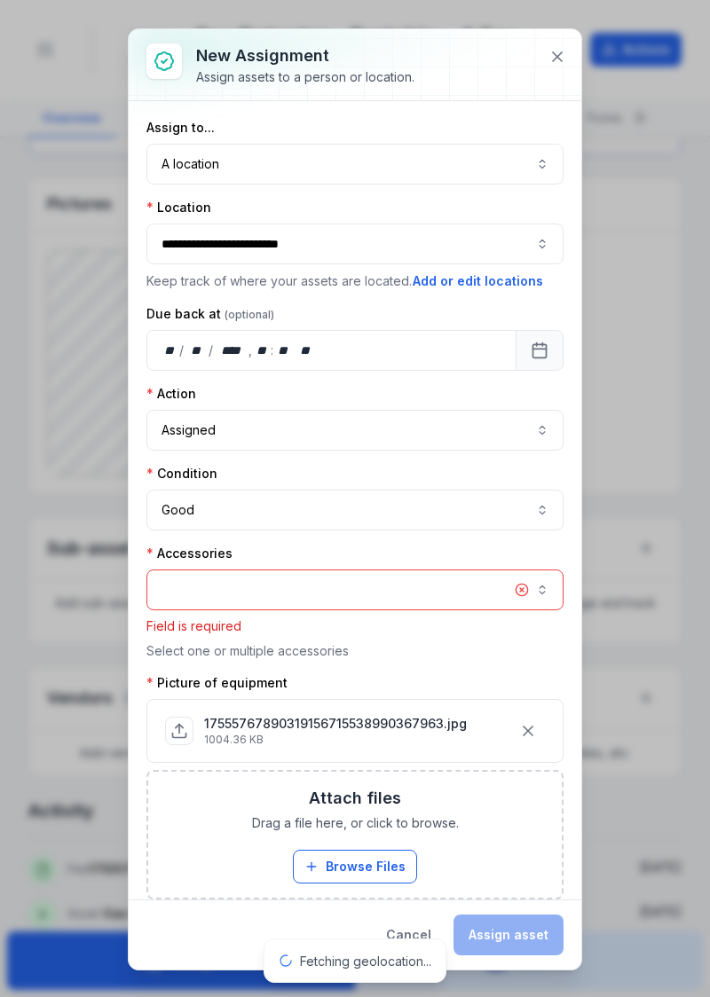
scroll to position [46, 0]
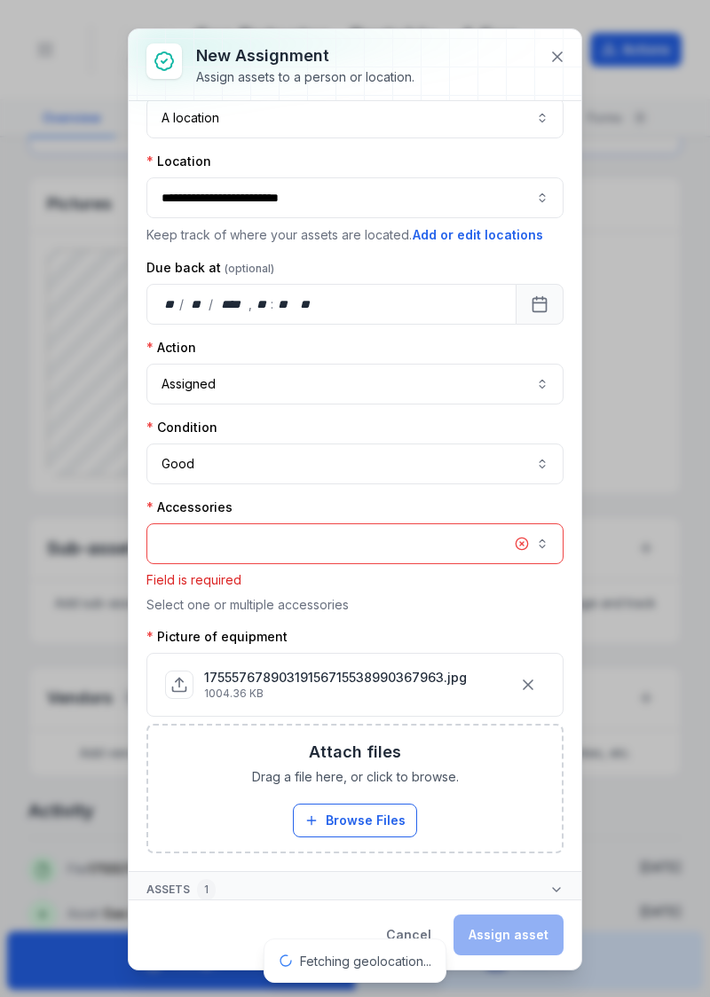
click at [467, 540] on button "button" at bounding box center [354, 543] width 417 height 41
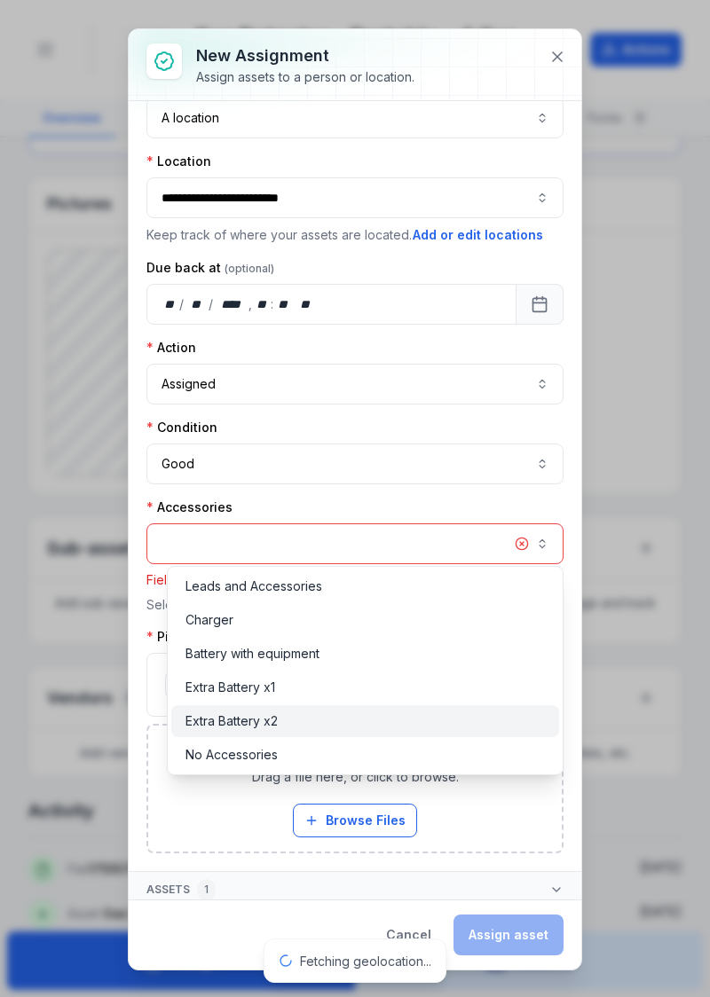
click at [293, 729] on div "Extra Battery x2" at bounding box center [364, 721] width 359 height 18
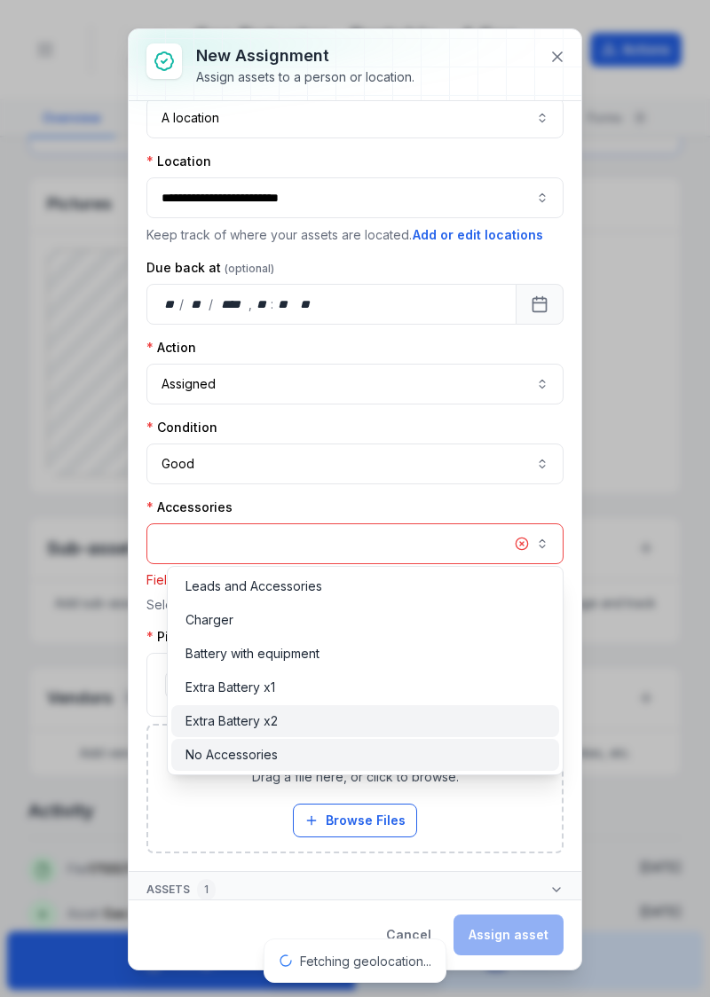
click at [322, 766] on div "No Accessories" at bounding box center [365, 755] width 388 height 32
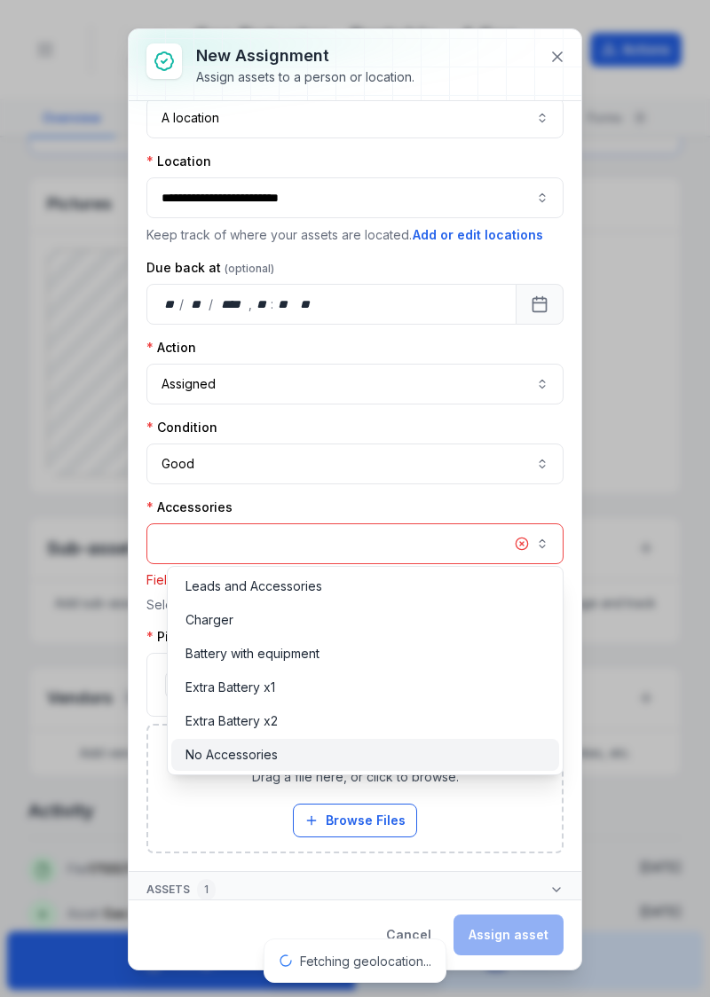
click at [325, 765] on div "No Accessories" at bounding box center [365, 755] width 388 height 32
click at [330, 766] on div "No Accessories" at bounding box center [365, 755] width 388 height 32
click at [331, 765] on div "No Accessories" at bounding box center [365, 755] width 388 height 32
click at [341, 761] on div "No Accessories" at bounding box center [364, 755] width 359 height 18
